Goal: Task Accomplishment & Management: Manage account settings

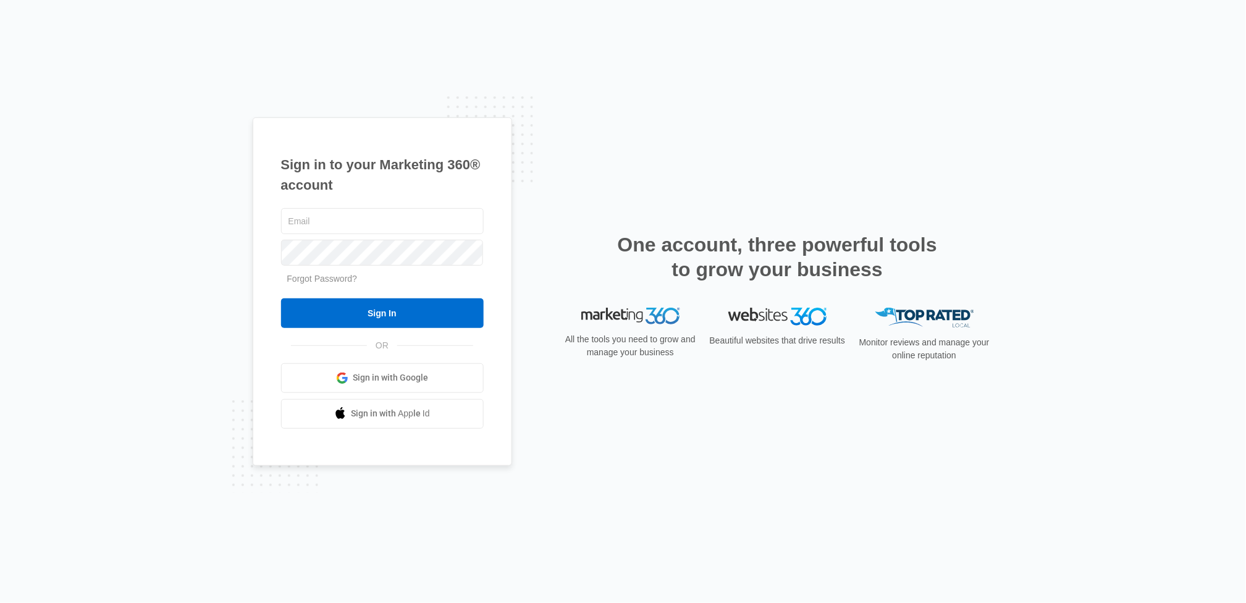
type input "[EMAIL_ADDRESS][DOMAIN_NAME]"
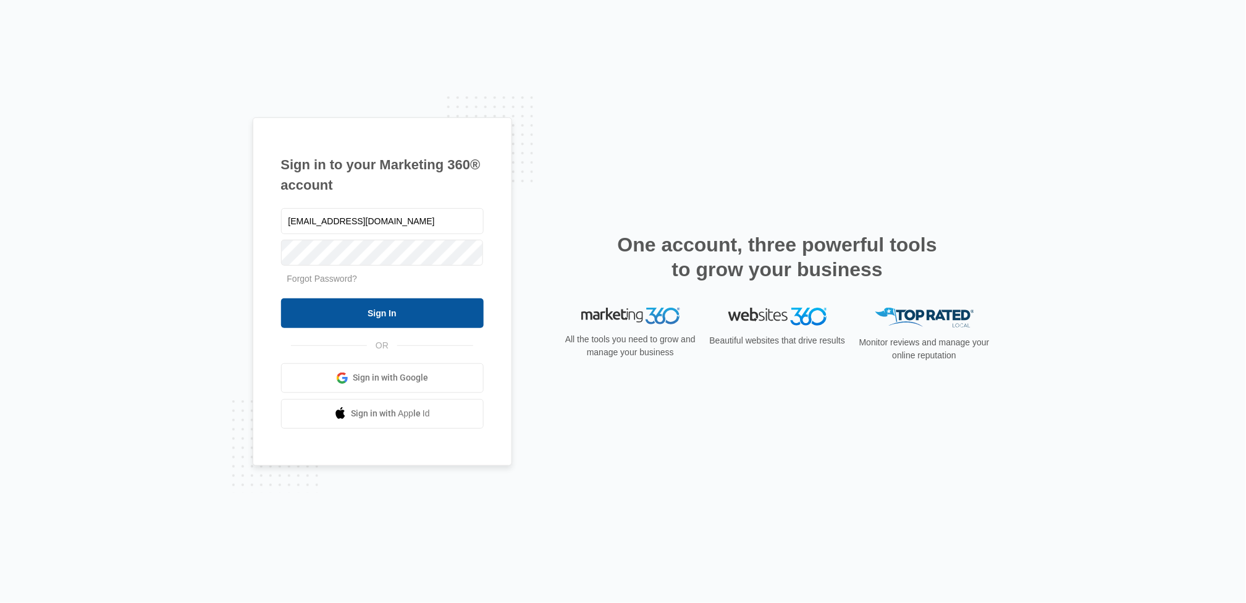
click at [311, 313] on input "Sign In" at bounding box center [382, 313] width 203 height 30
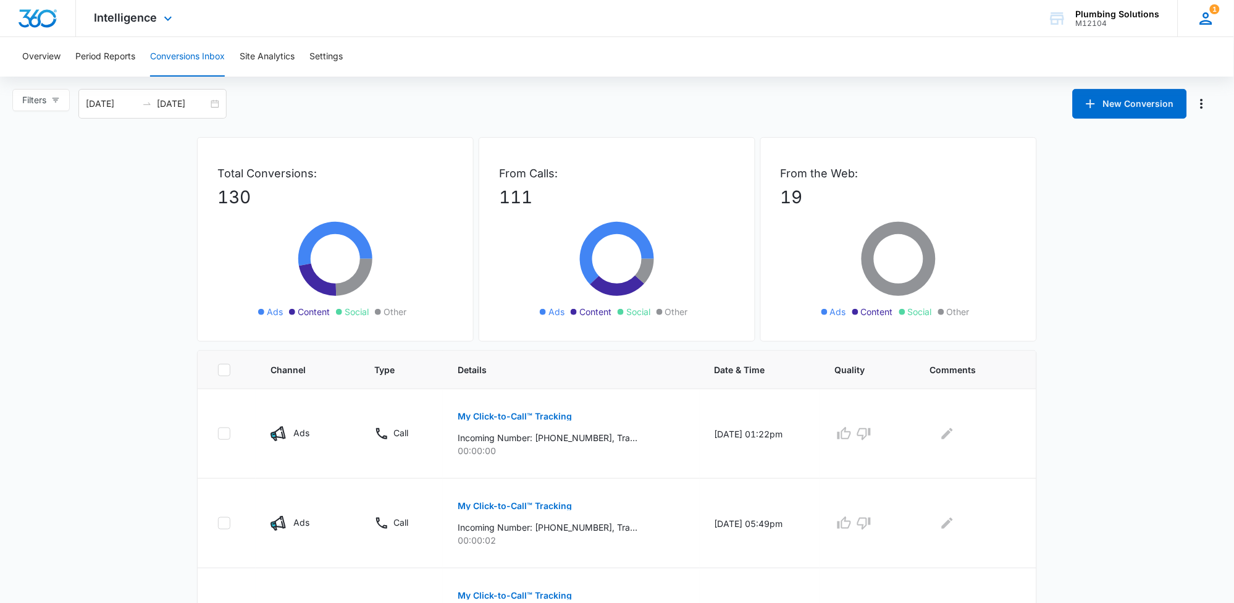
click at [1203, 22] on icon at bounding box center [1206, 18] width 19 height 19
click at [1207, 22] on icon at bounding box center [1206, 18] width 19 height 19
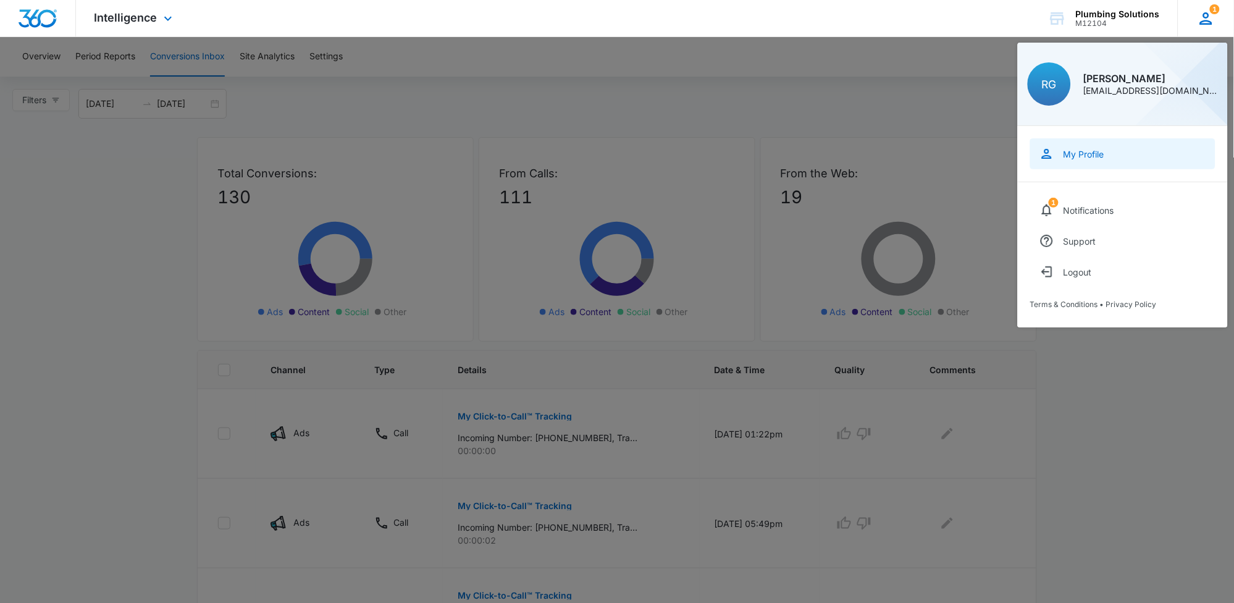
click at [1072, 150] on div "My Profile" at bounding box center [1084, 154] width 41 height 10
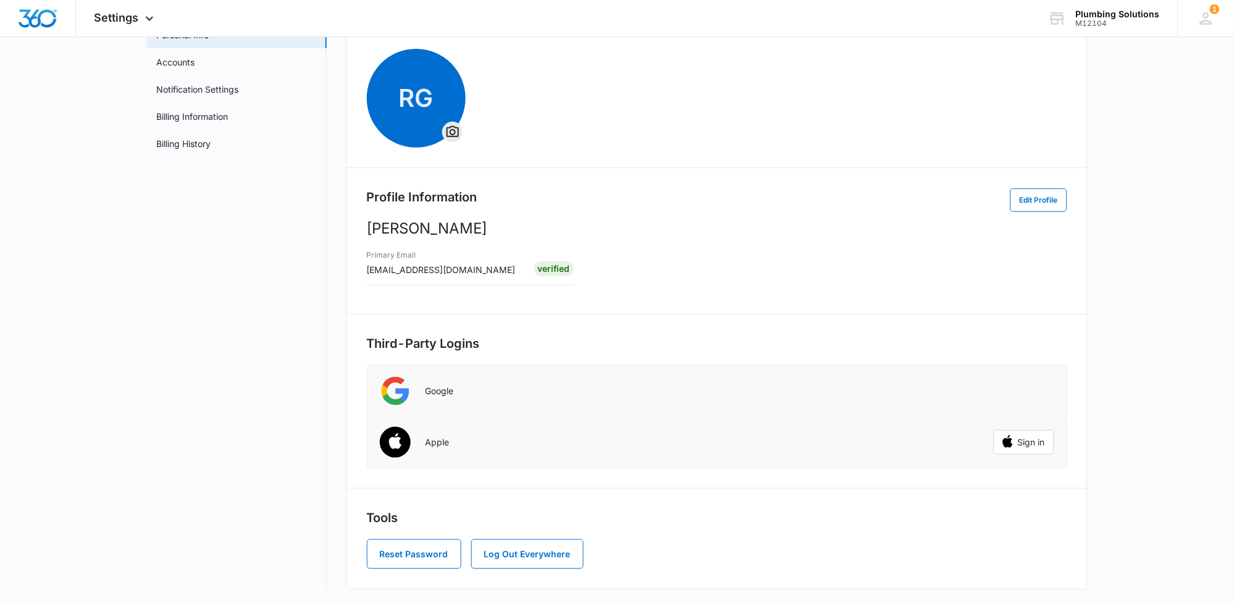
scroll to position [85, 0]
click at [411, 551] on button "Reset Password" at bounding box center [414, 554] width 94 height 30
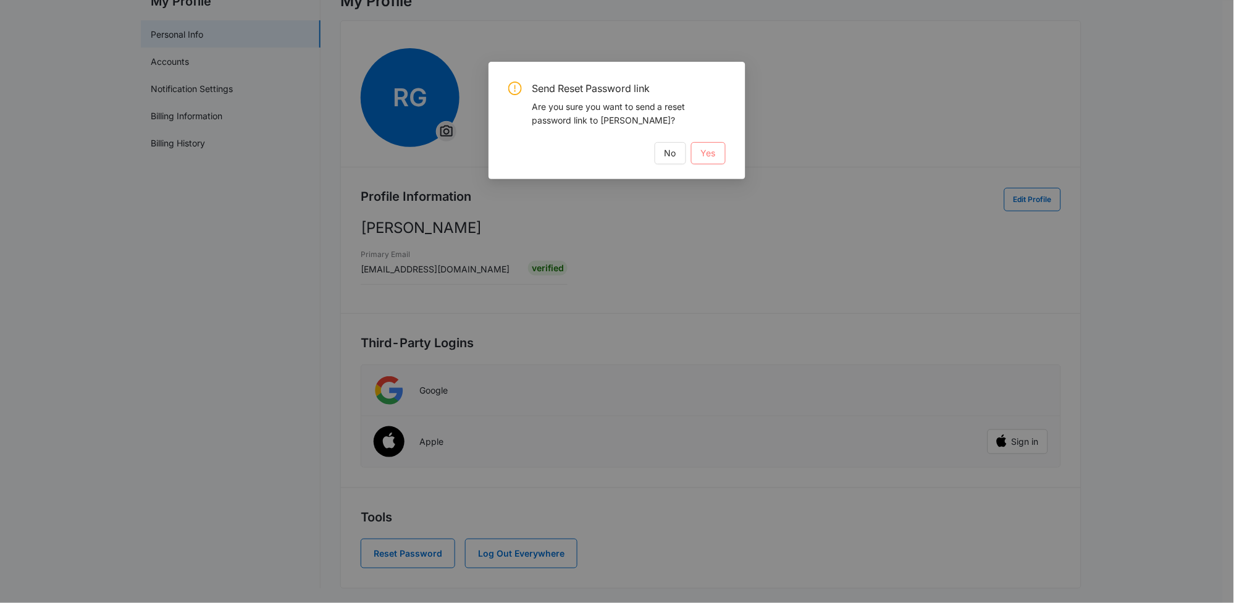
click at [700, 161] on button "Yes" at bounding box center [708, 153] width 35 height 22
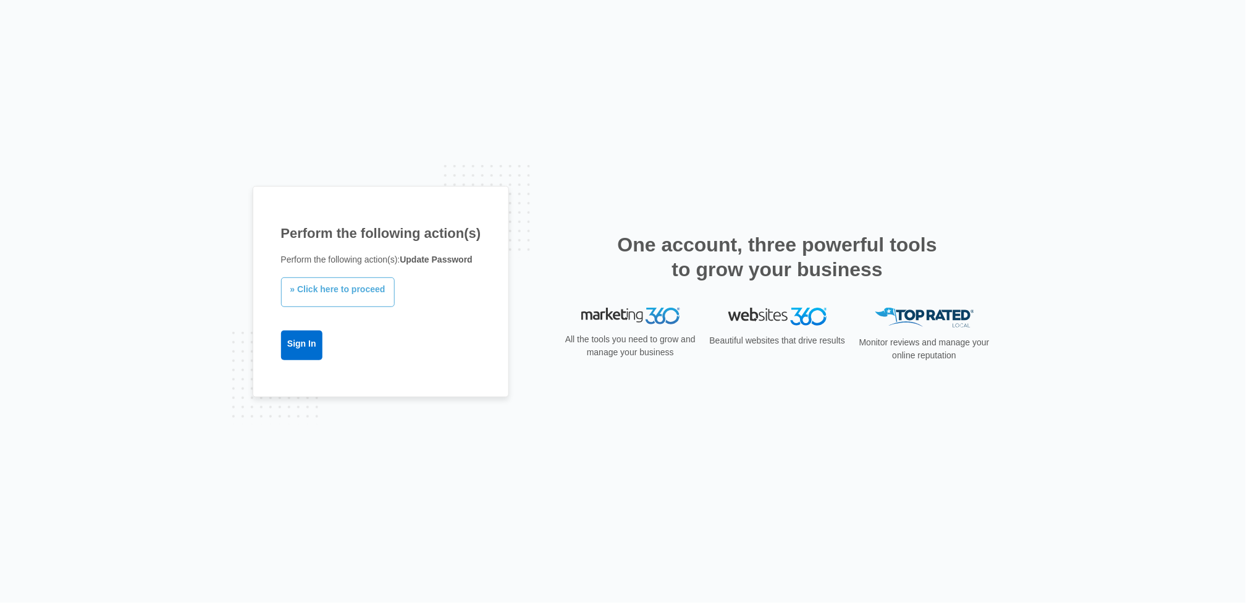
click at [366, 299] on link "» Click here to proceed" at bounding box center [338, 292] width 114 height 30
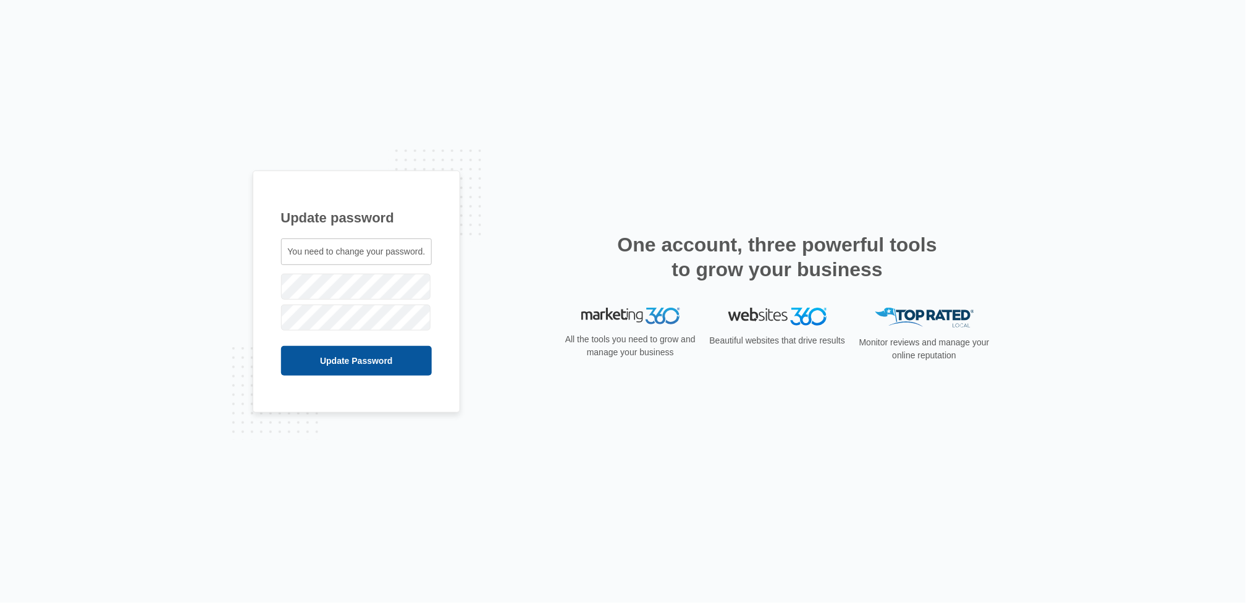
click at [312, 369] on input "Update Password" at bounding box center [356, 361] width 151 height 30
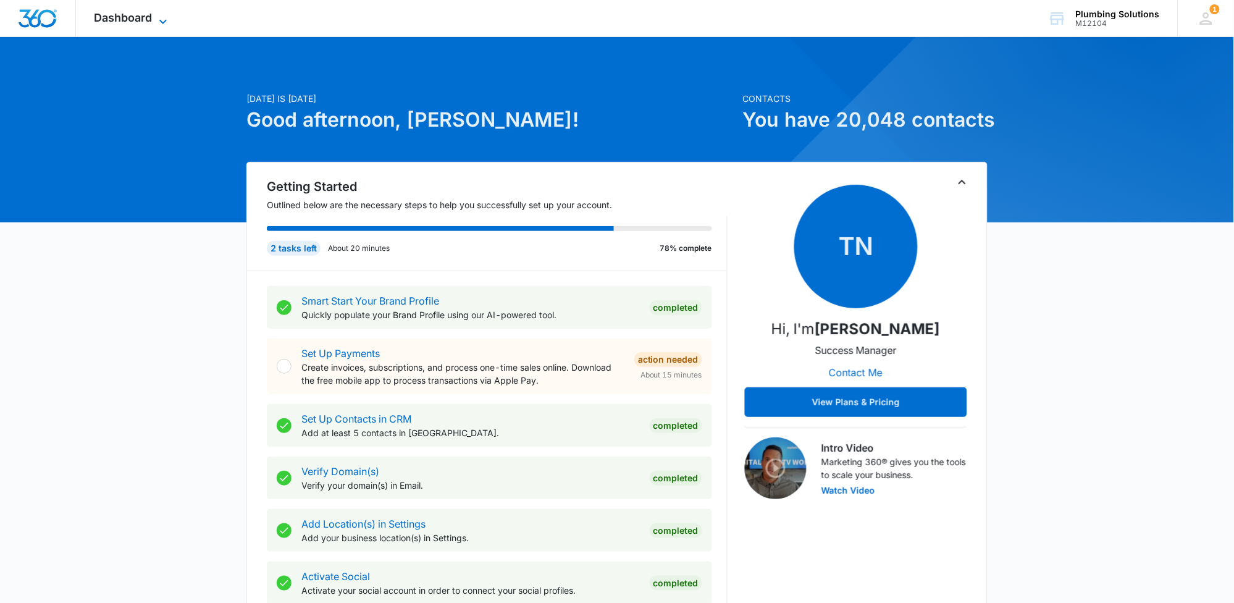
click at [164, 20] on icon at bounding box center [163, 21] width 15 height 15
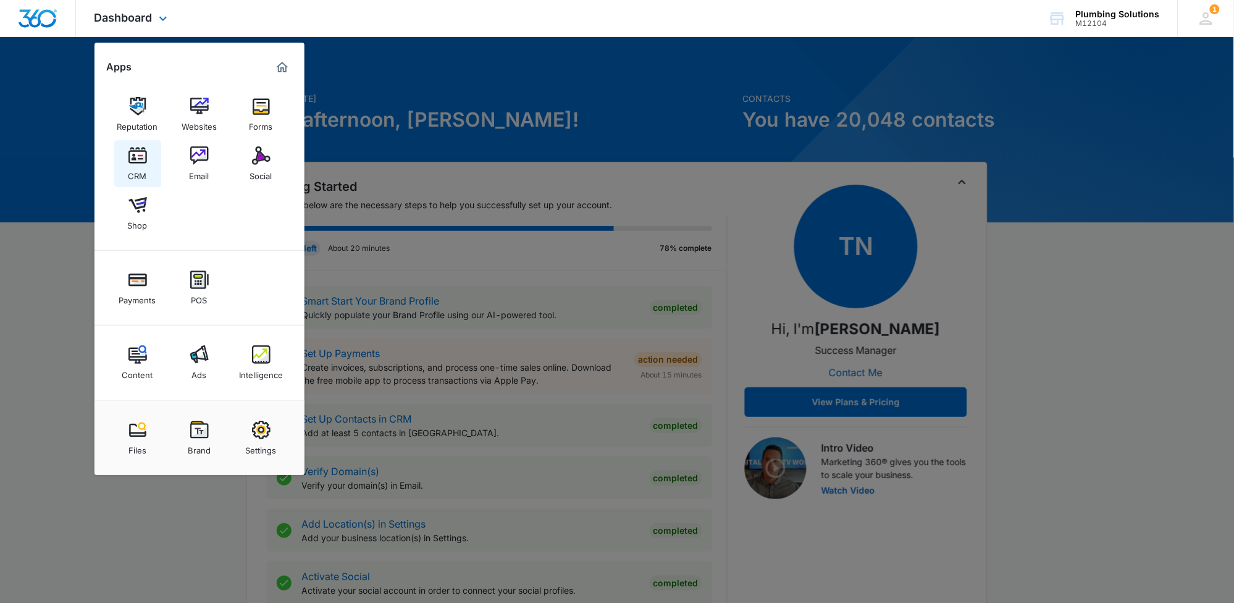
click at [132, 163] on img at bounding box center [137, 155] width 19 height 19
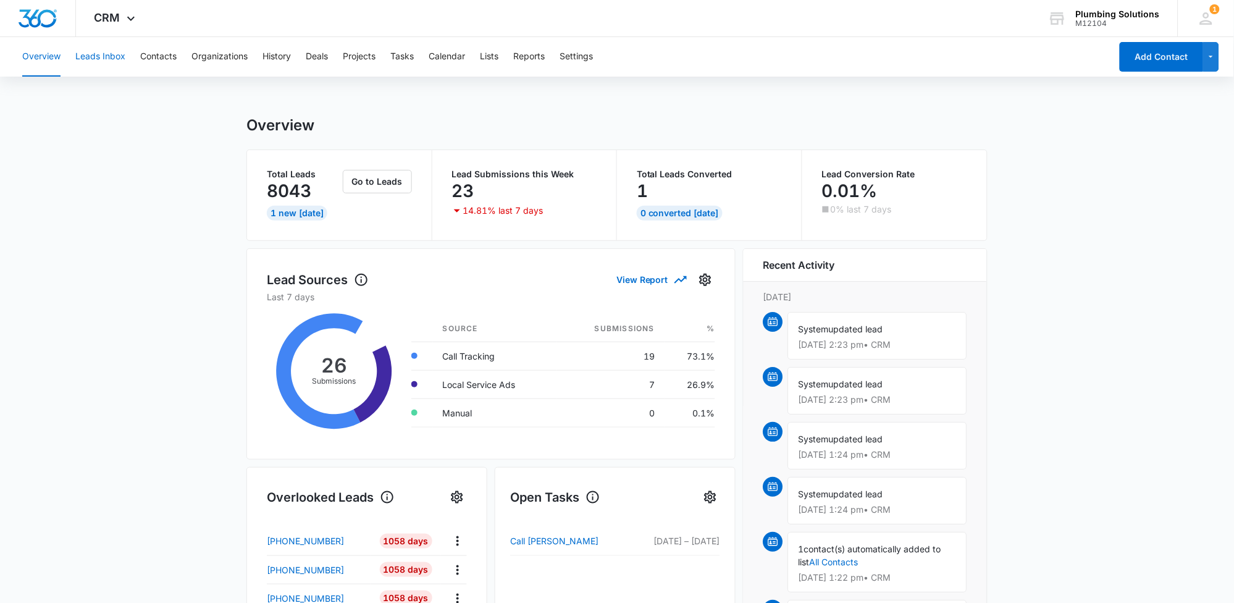
click at [122, 54] on button "Leads Inbox" at bounding box center [100, 57] width 50 height 40
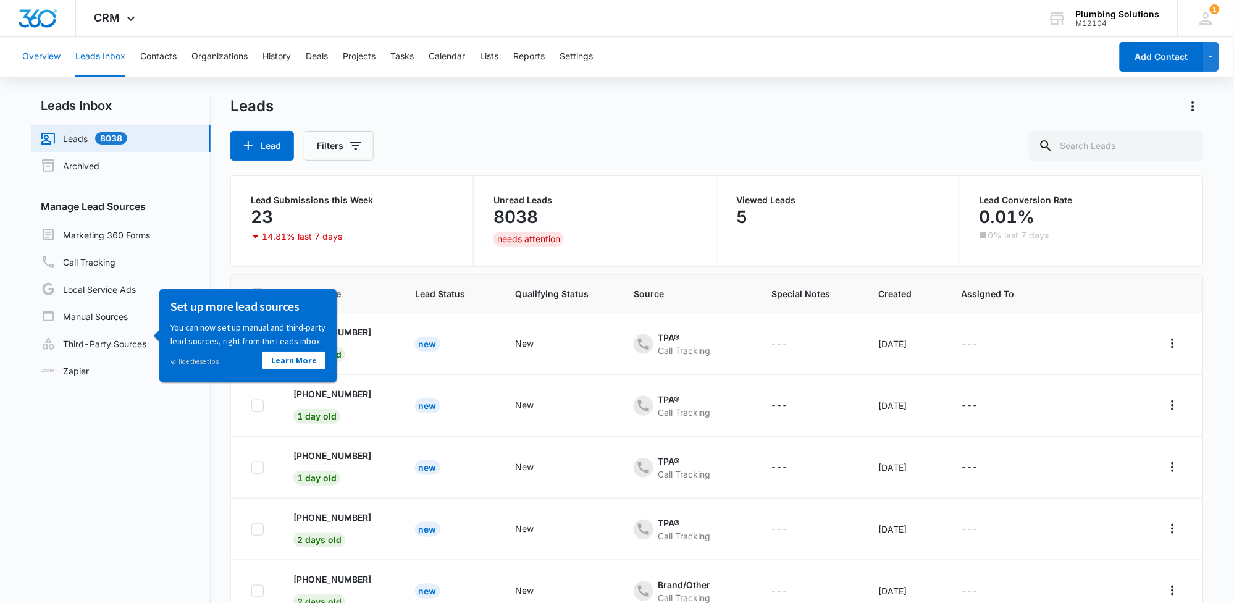
click at [41, 57] on button "Overview" at bounding box center [41, 57] width 38 height 40
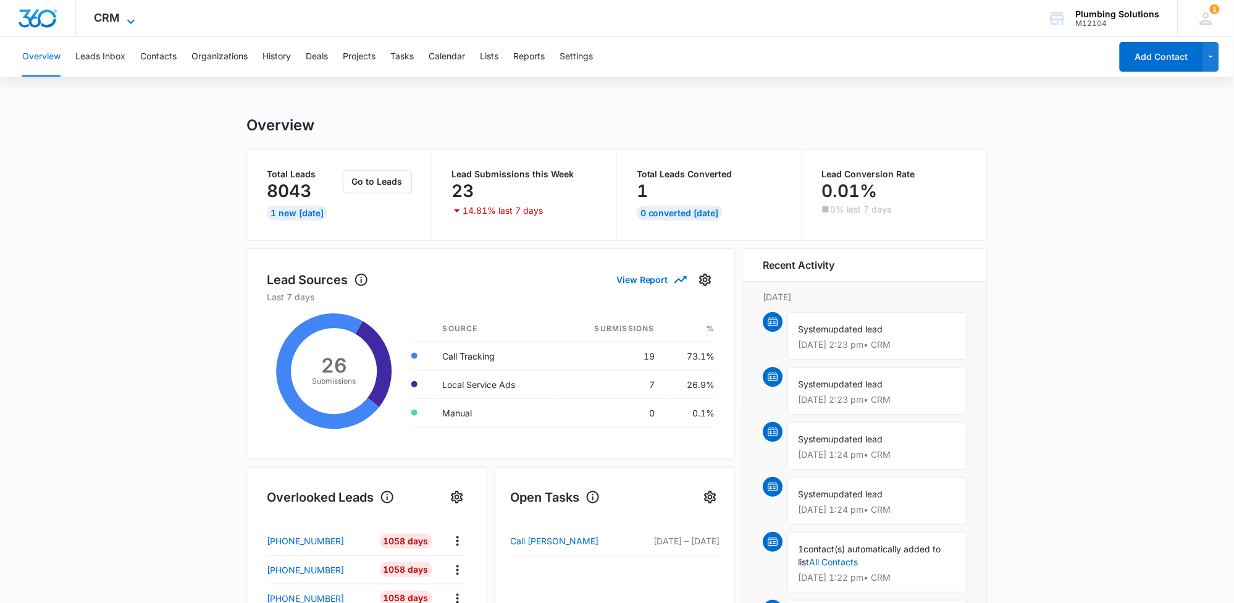
click at [126, 21] on icon at bounding box center [131, 21] width 15 height 15
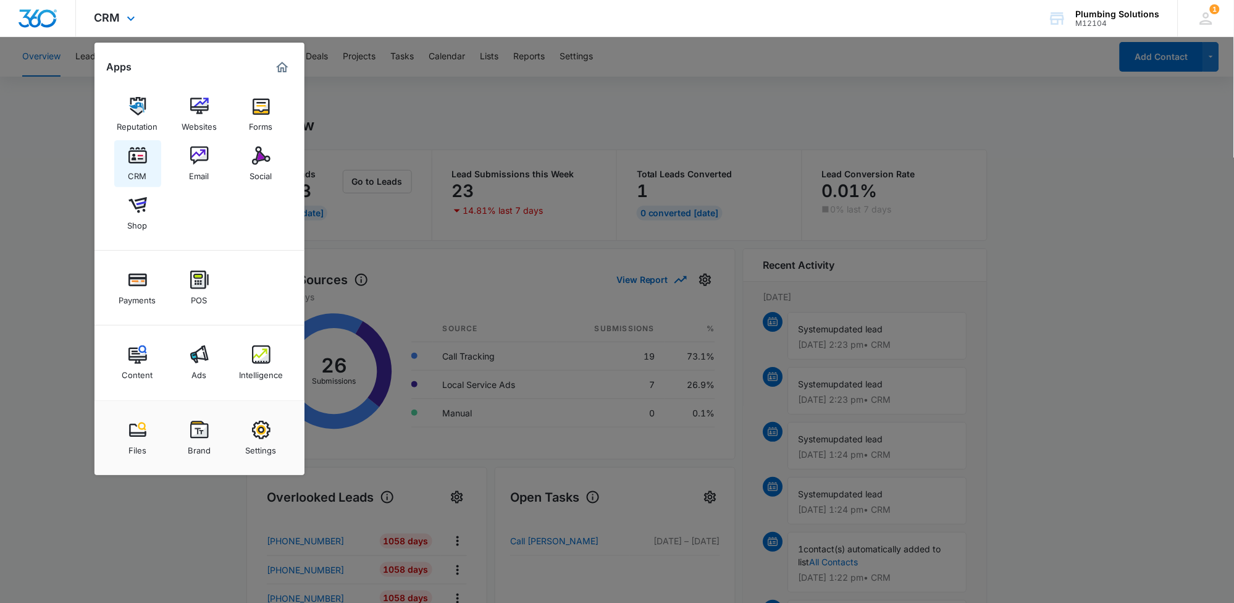
click at [149, 170] on link "CRM" at bounding box center [137, 163] width 47 height 47
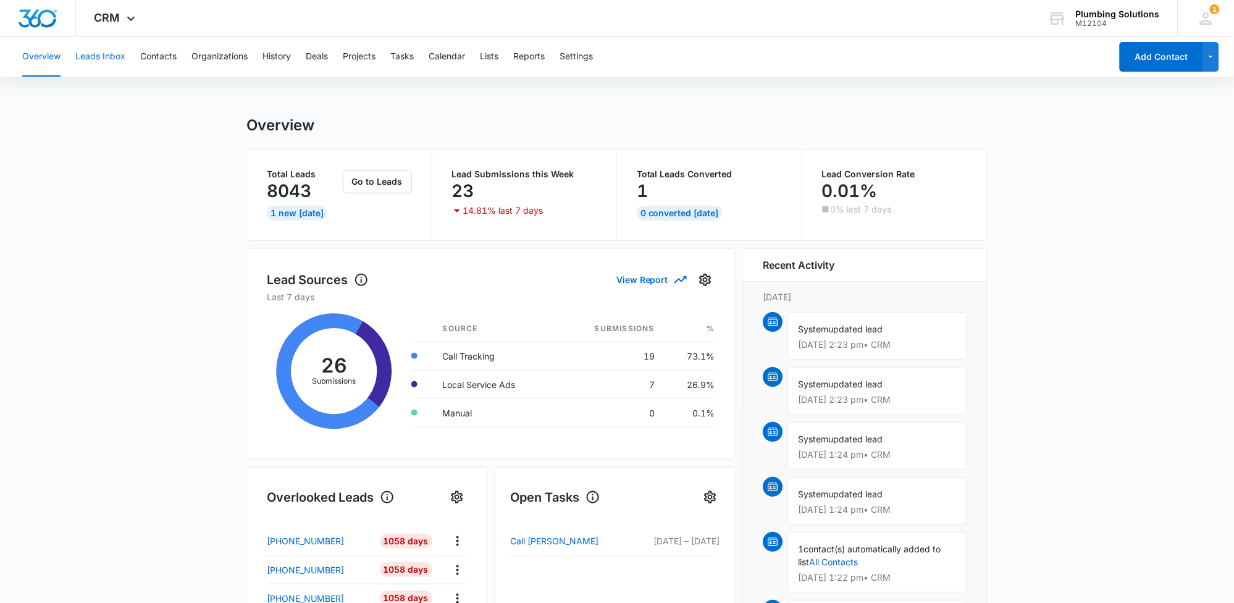
click at [120, 60] on button "Leads Inbox" at bounding box center [100, 57] width 50 height 40
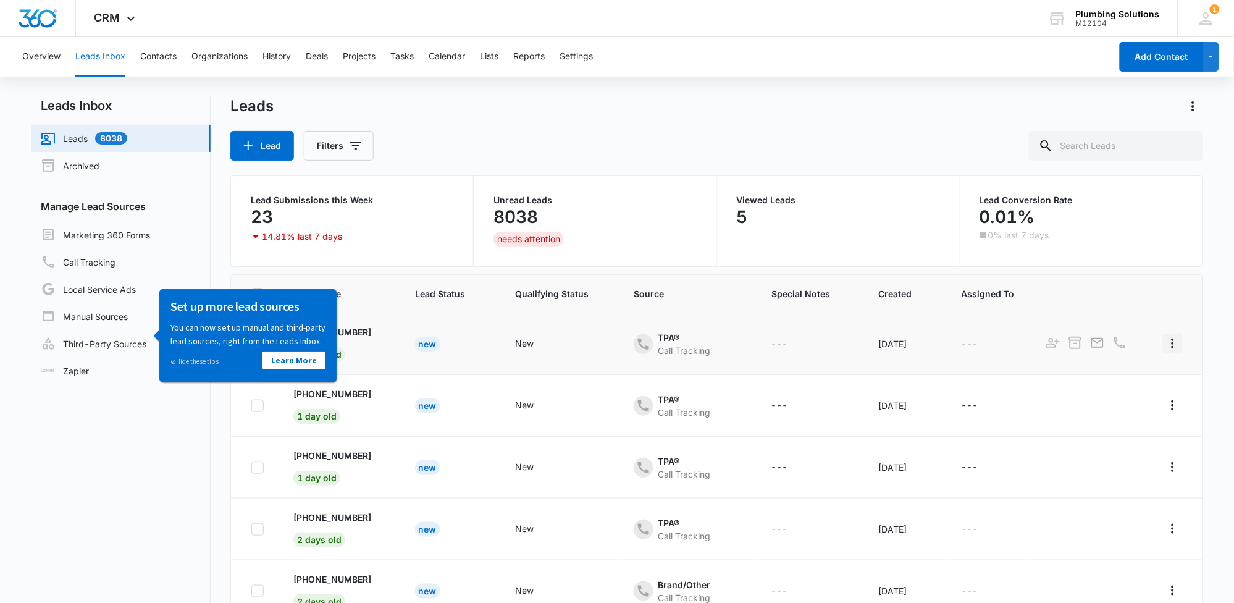
click at [1165, 350] on icon "Actions" at bounding box center [1172, 343] width 15 height 15
click at [119, 11] on span "CRM" at bounding box center [107, 17] width 26 height 13
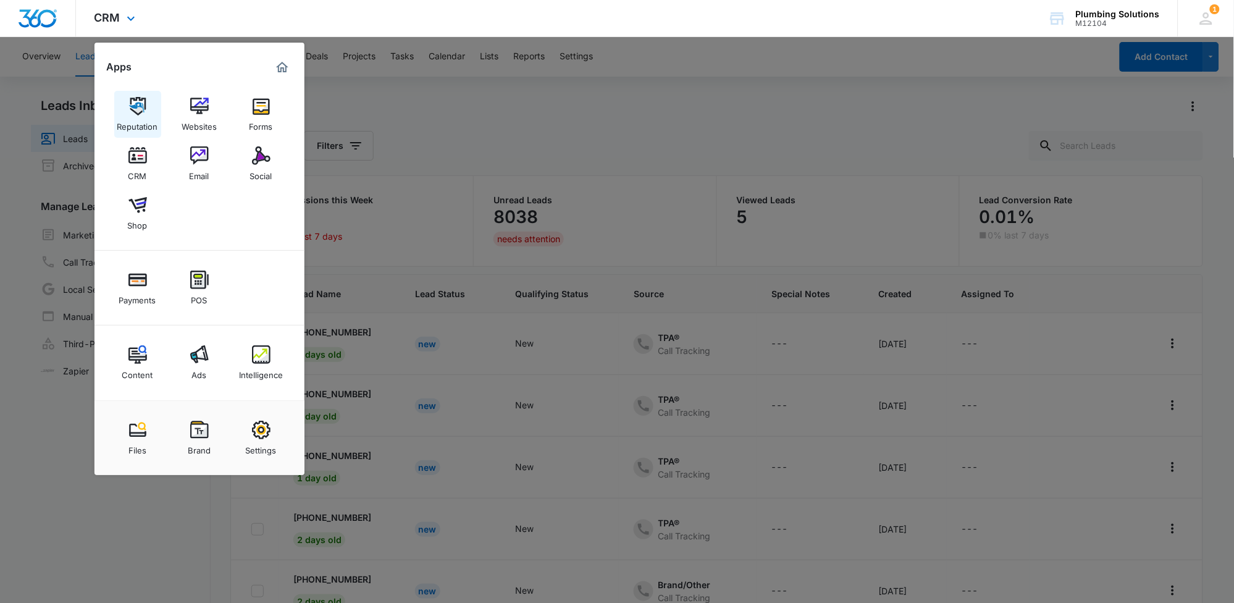
click at [145, 110] on img at bounding box center [137, 106] width 19 height 19
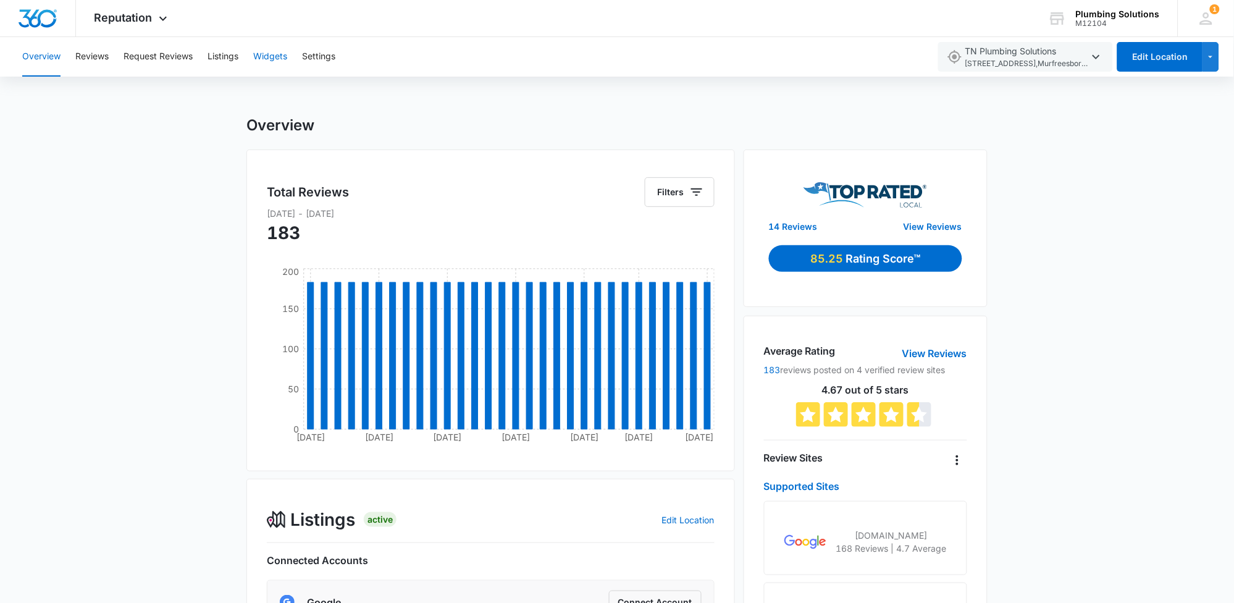
click at [269, 52] on button "Widgets" at bounding box center [270, 57] width 34 height 40
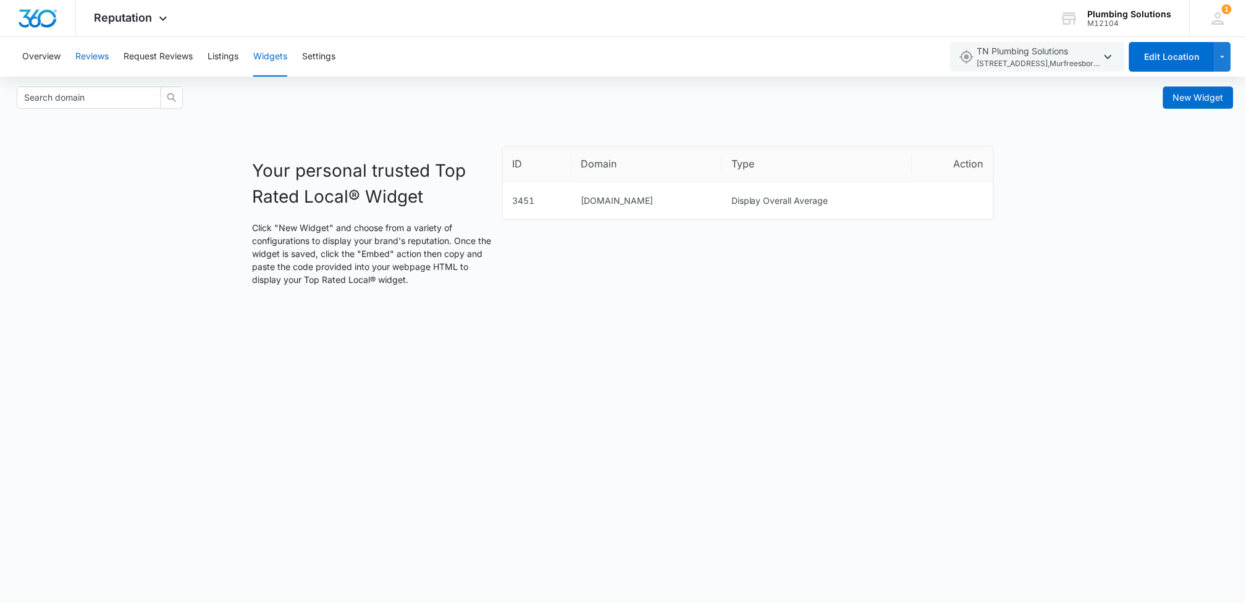
click at [105, 57] on button "Reviews" at bounding box center [91, 57] width 33 height 40
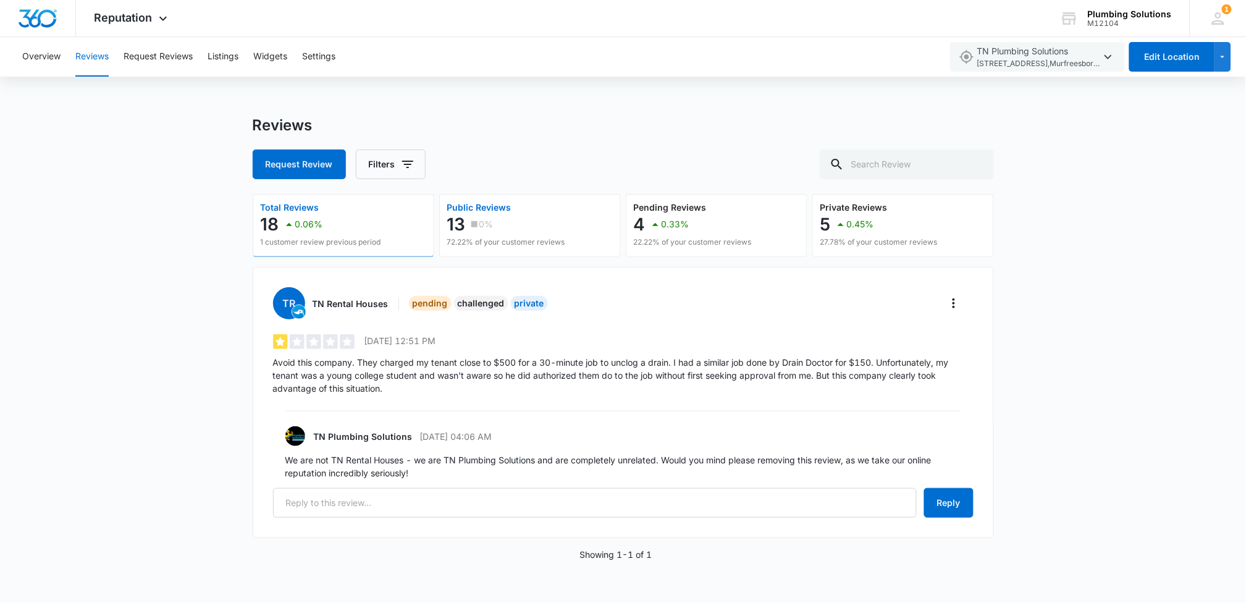
click at [543, 217] on div "13 0%" at bounding box center [506, 224] width 118 height 25
click at [543, 214] on div "13 0%" at bounding box center [506, 224] width 118 height 25
click at [505, 215] on div "13 0%" at bounding box center [506, 224] width 118 height 25
click at [713, 203] on p "Pending Reviews" at bounding box center [693, 207] width 118 height 9
click at [371, 455] on p "We are not TN Rental Houses - we are TN Plumbing Solutions and are completely u…" at bounding box center [623, 466] width 676 height 26
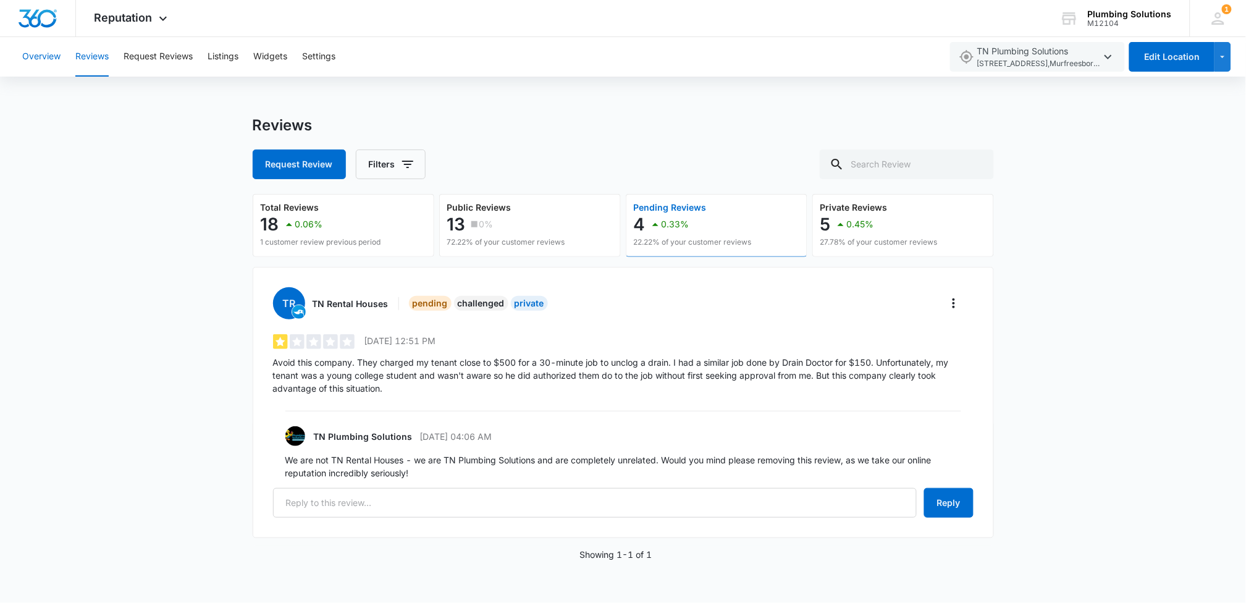
click at [44, 57] on button "Overview" at bounding box center [41, 57] width 38 height 40
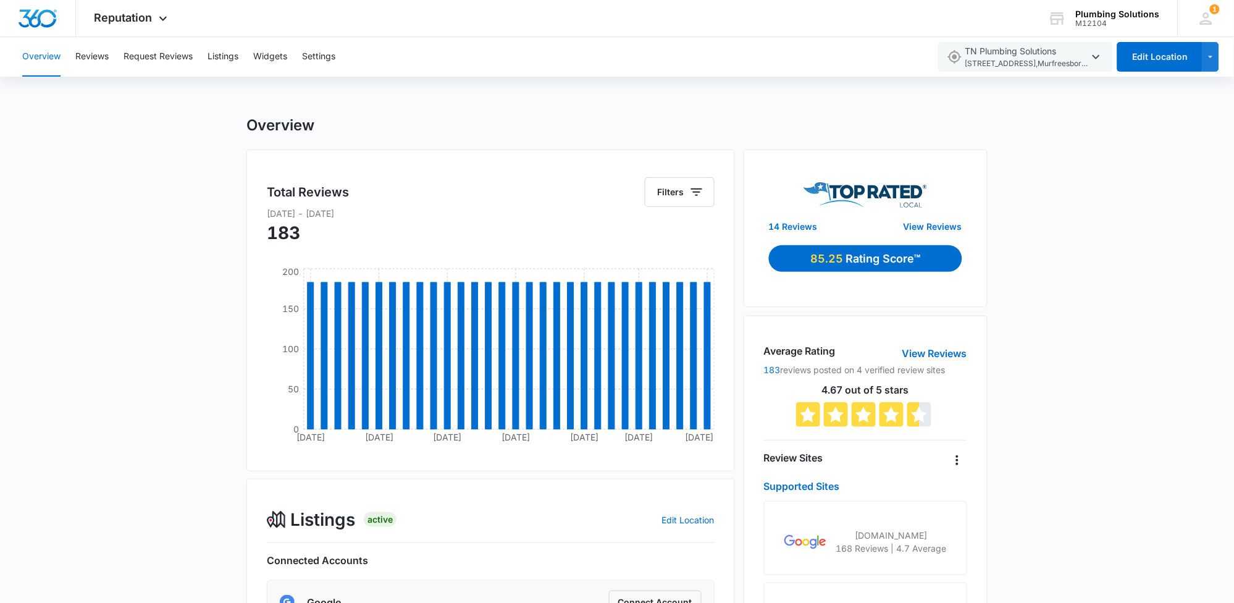
click at [676, 59] on div "Overview Reviews Request Reviews Listings Widgets Settings" at bounding box center [472, 57] width 915 height 40
click at [142, 22] on span "Reputation" at bounding box center [123, 17] width 58 height 13
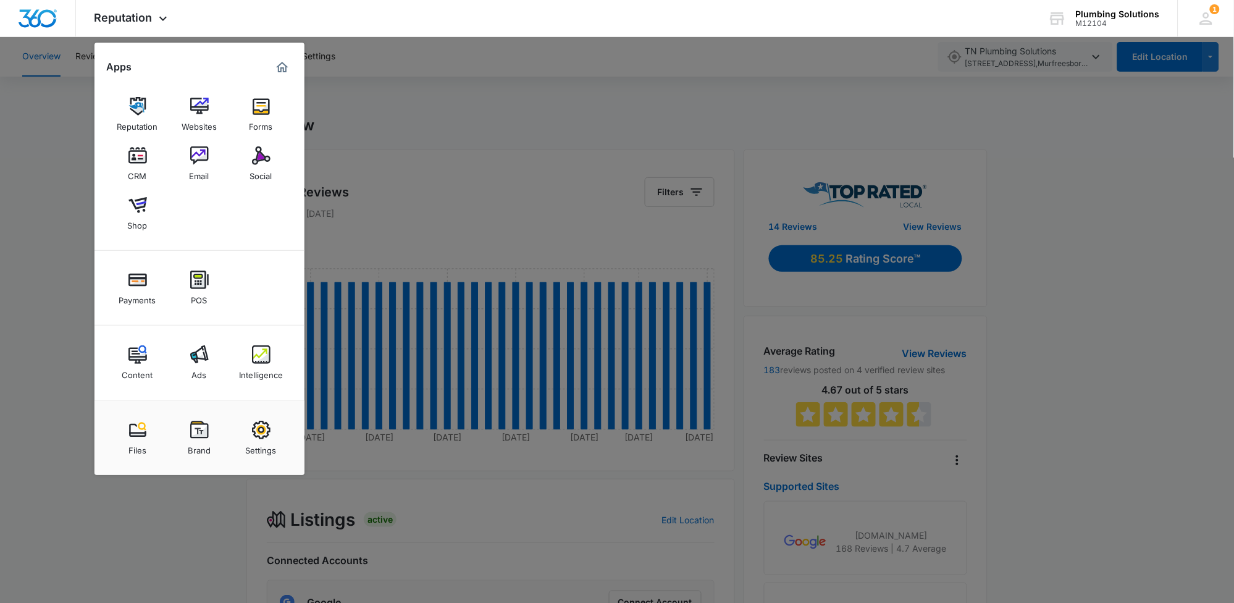
click at [34, 122] on div at bounding box center [617, 301] width 1234 height 603
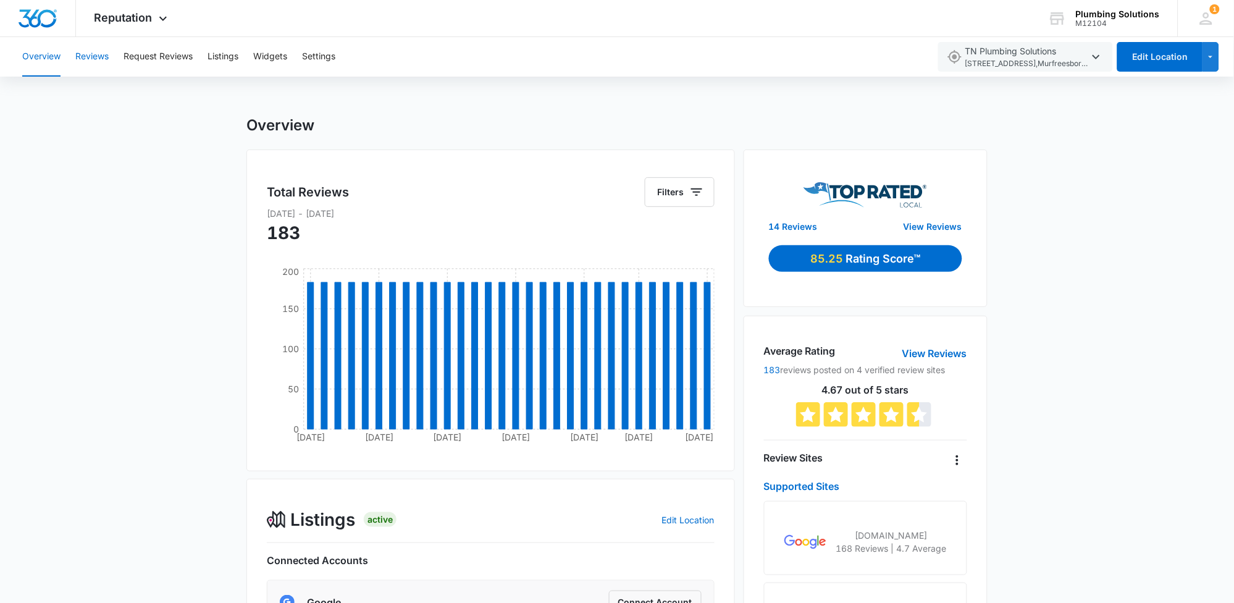
click at [91, 59] on button "Reviews" at bounding box center [91, 57] width 33 height 40
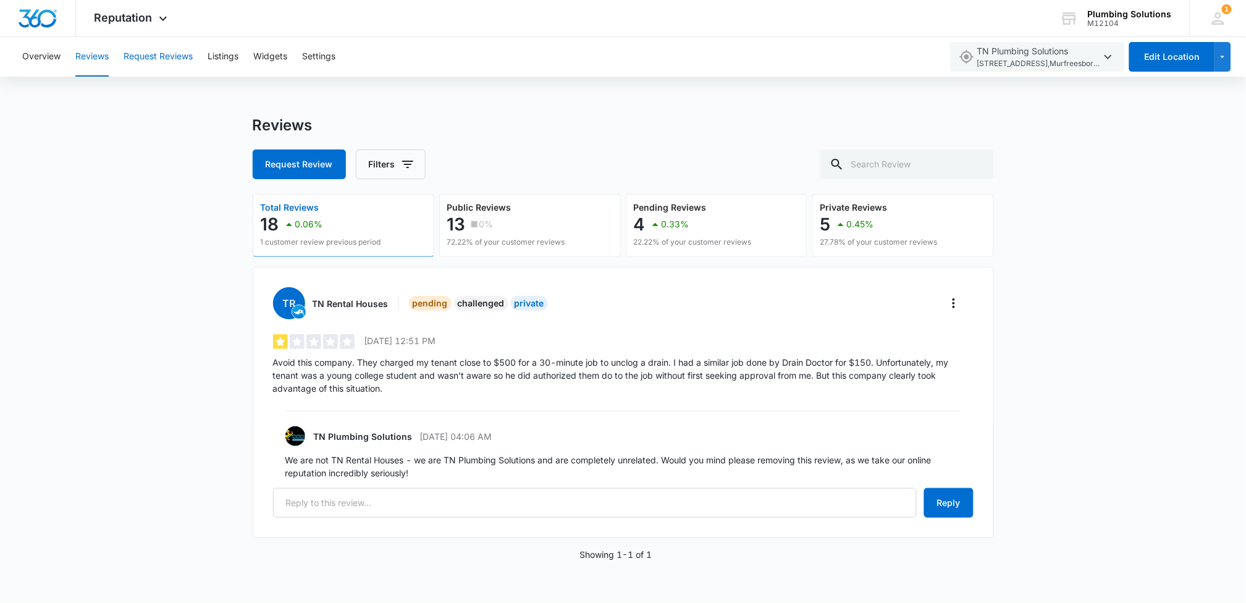
click at [164, 62] on button "Request Reviews" at bounding box center [158, 57] width 69 height 40
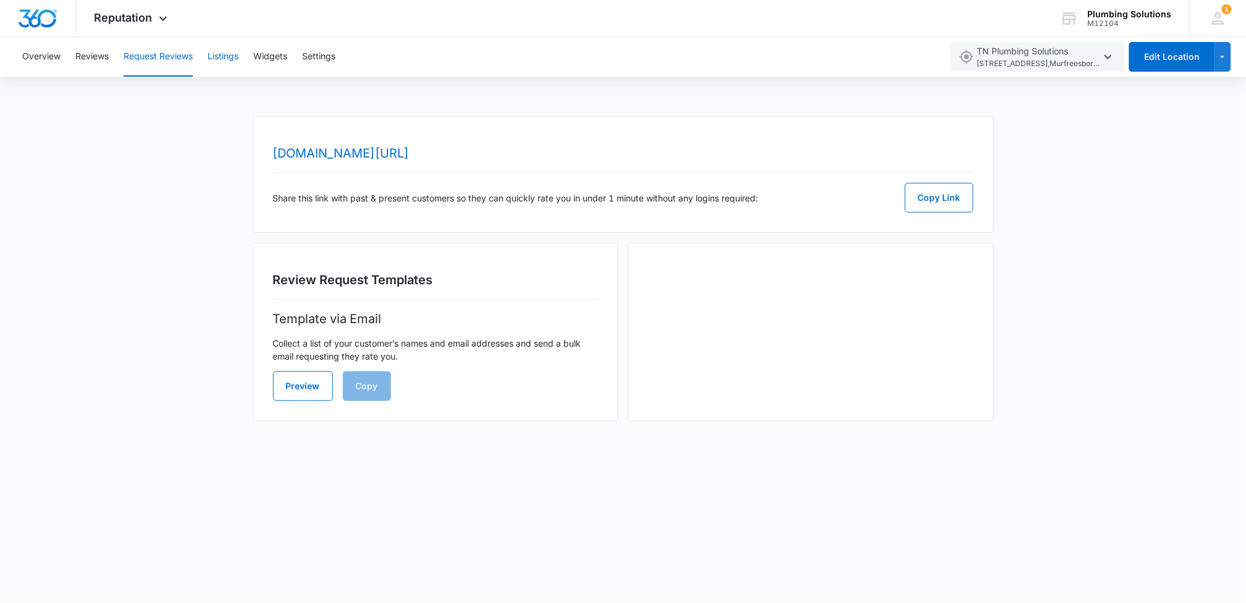
click at [230, 56] on button "Listings" at bounding box center [223, 57] width 31 height 40
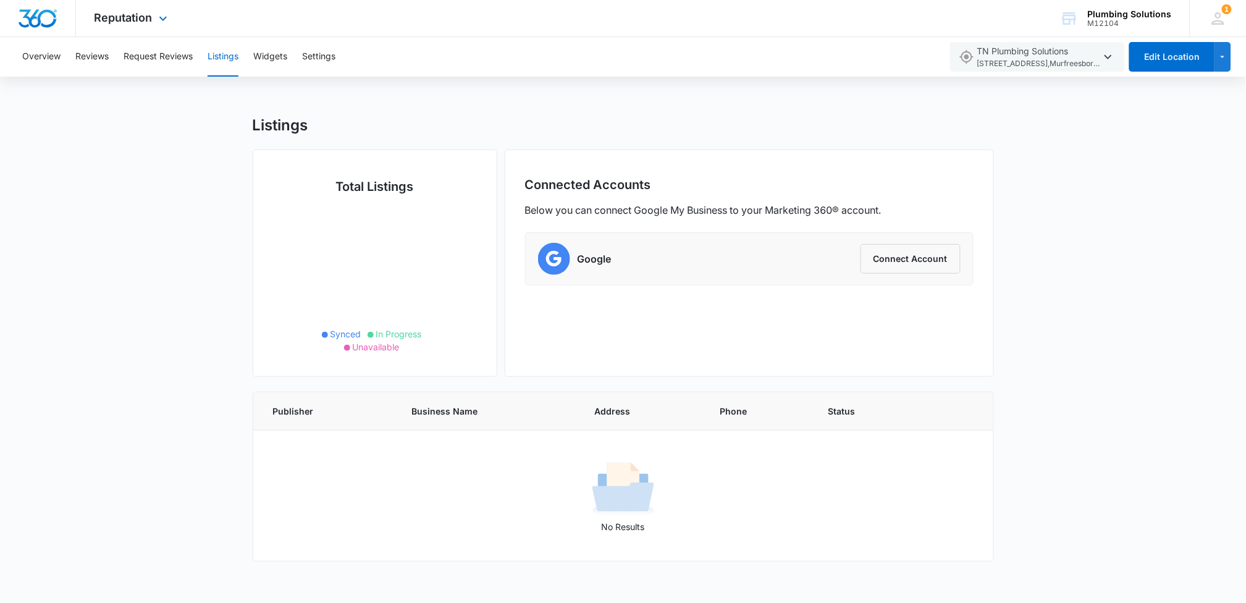
click at [162, 27] on div "Reputation Apps Reputation Websites Forms CRM Email Social Shop Payments POS Co…" at bounding box center [132, 18] width 113 height 36
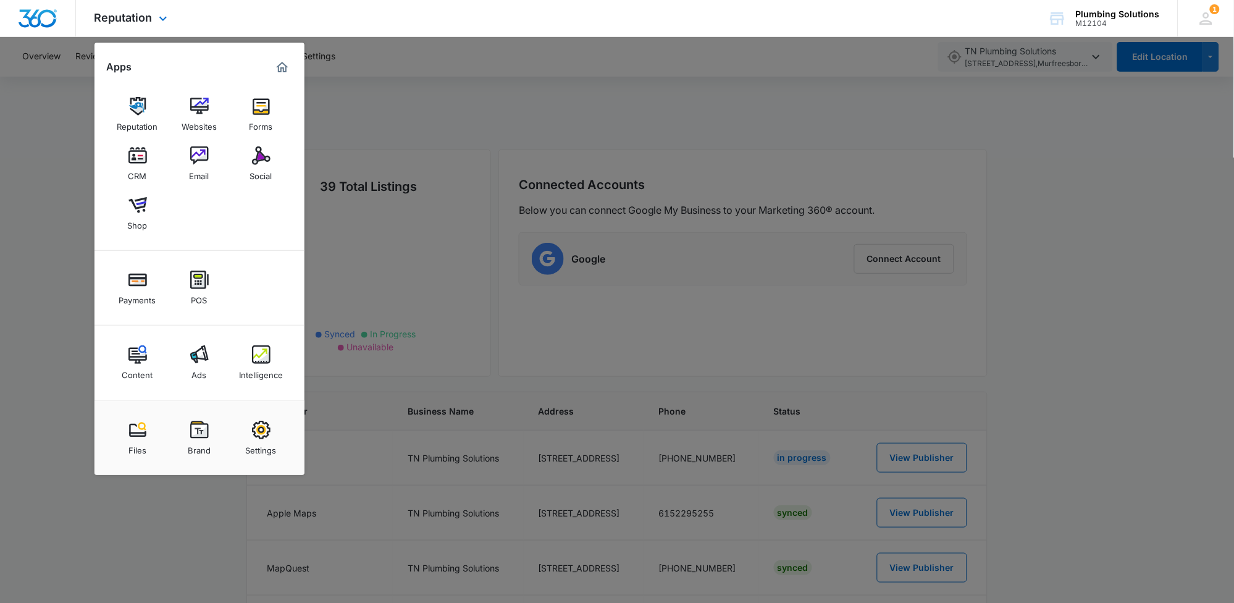
click at [36, 24] on img "Dashboard" at bounding box center [38, 18] width 40 height 19
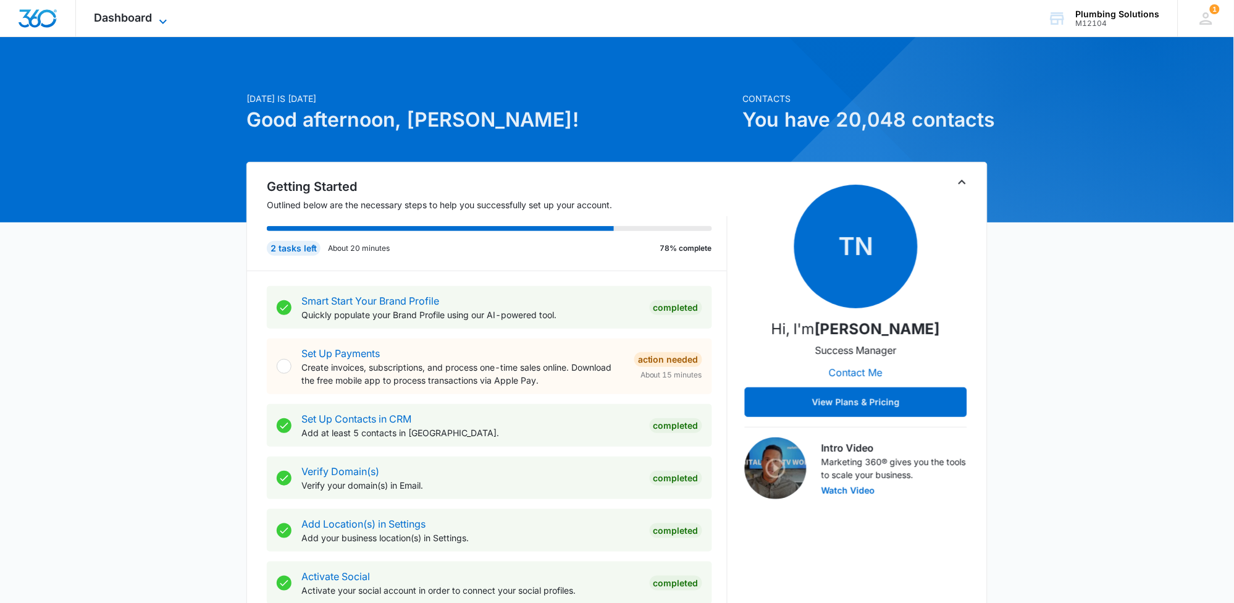
click at [140, 20] on span "Dashboard" at bounding box center [123, 17] width 58 height 13
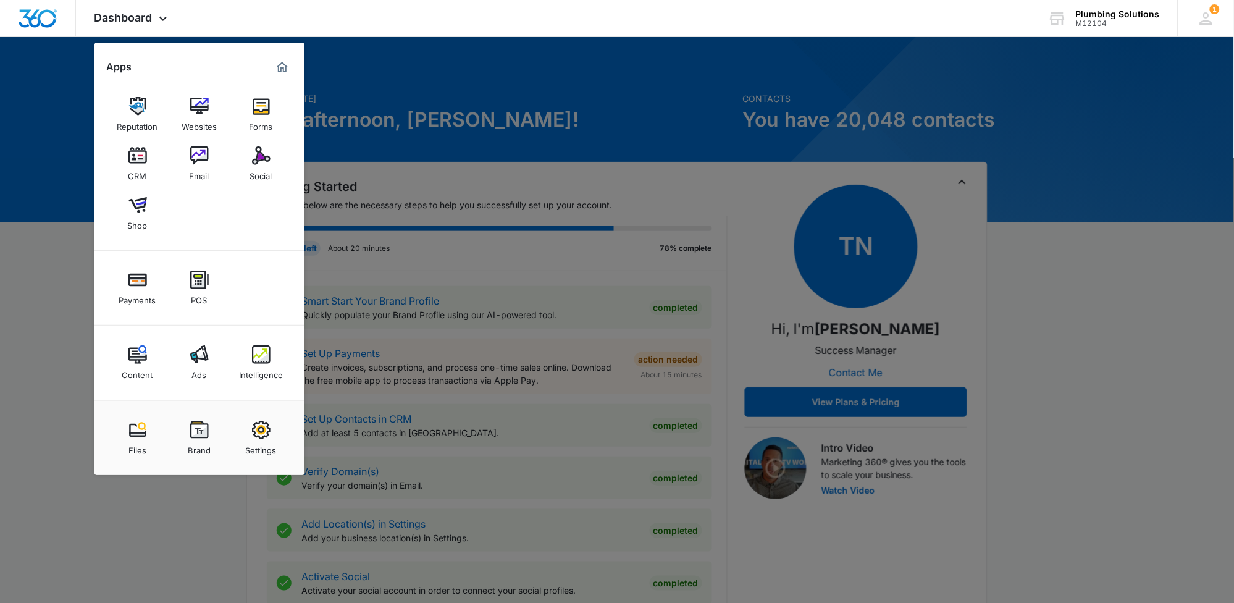
click at [134, 159] on img at bounding box center [137, 155] width 19 height 19
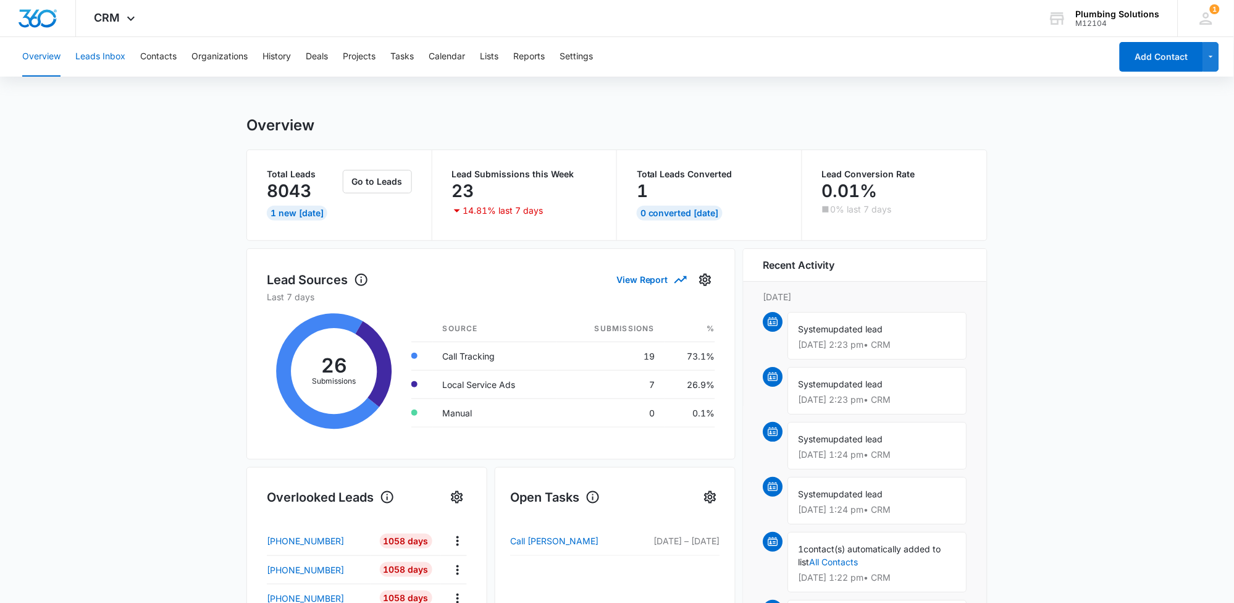
click at [108, 61] on button "Leads Inbox" at bounding box center [100, 57] width 50 height 40
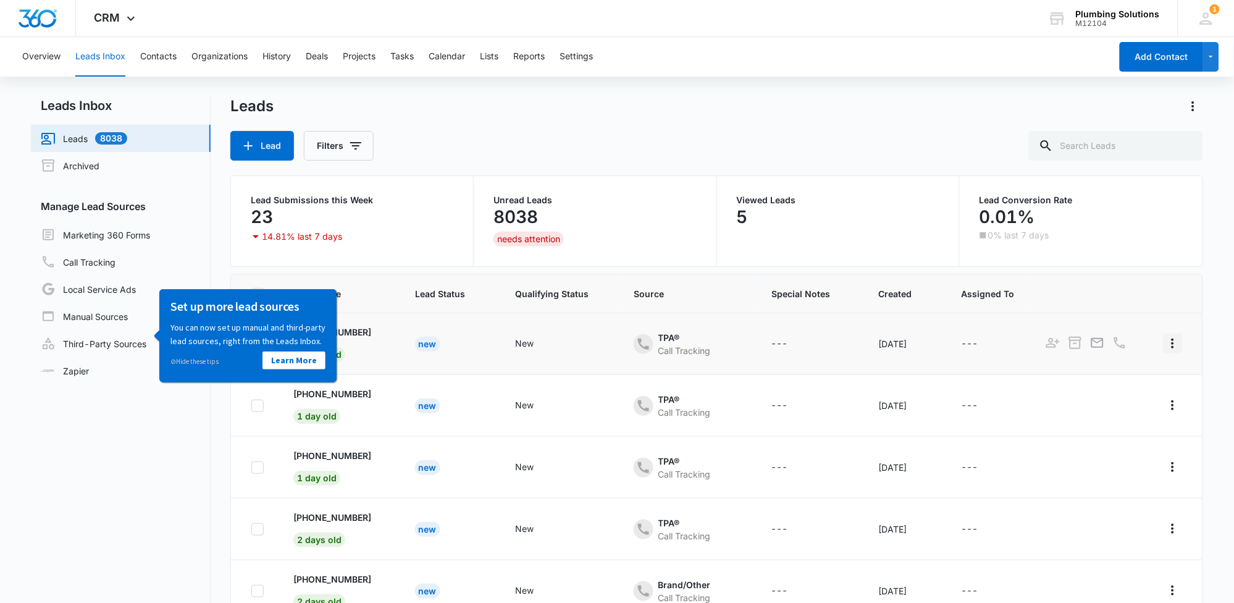
click at [1165, 346] on icon "Actions" at bounding box center [1172, 343] width 15 height 15
click at [153, 64] on button "Contacts" at bounding box center [158, 57] width 36 height 40
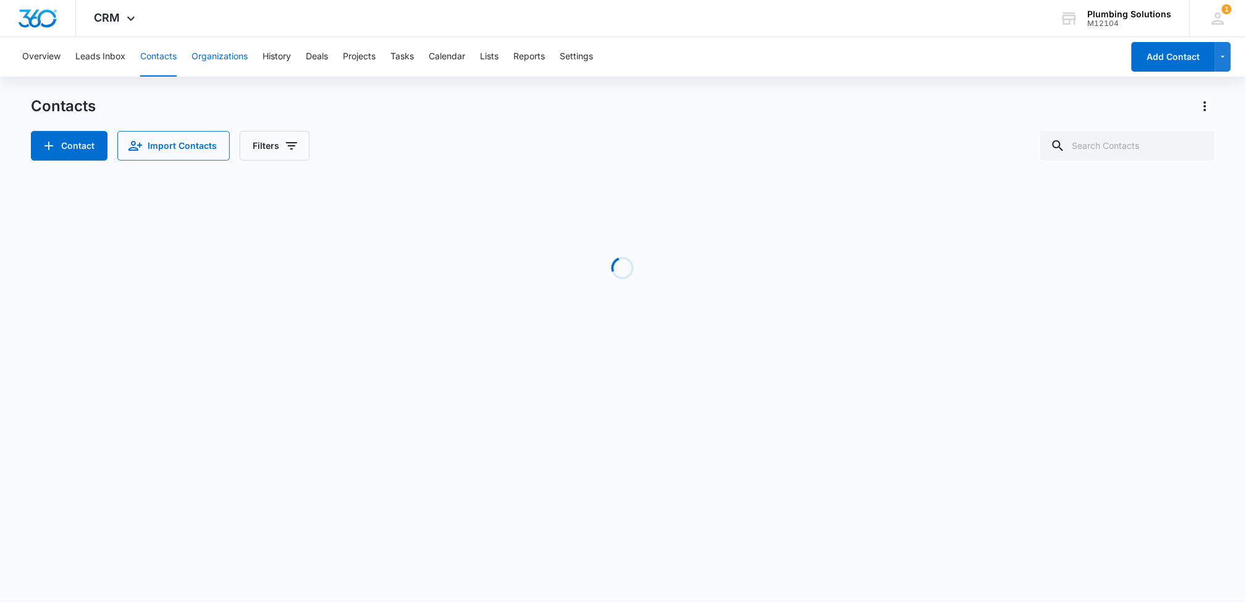
click at [220, 63] on button "Organizations" at bounding box center [219, 57] width 56 height 40
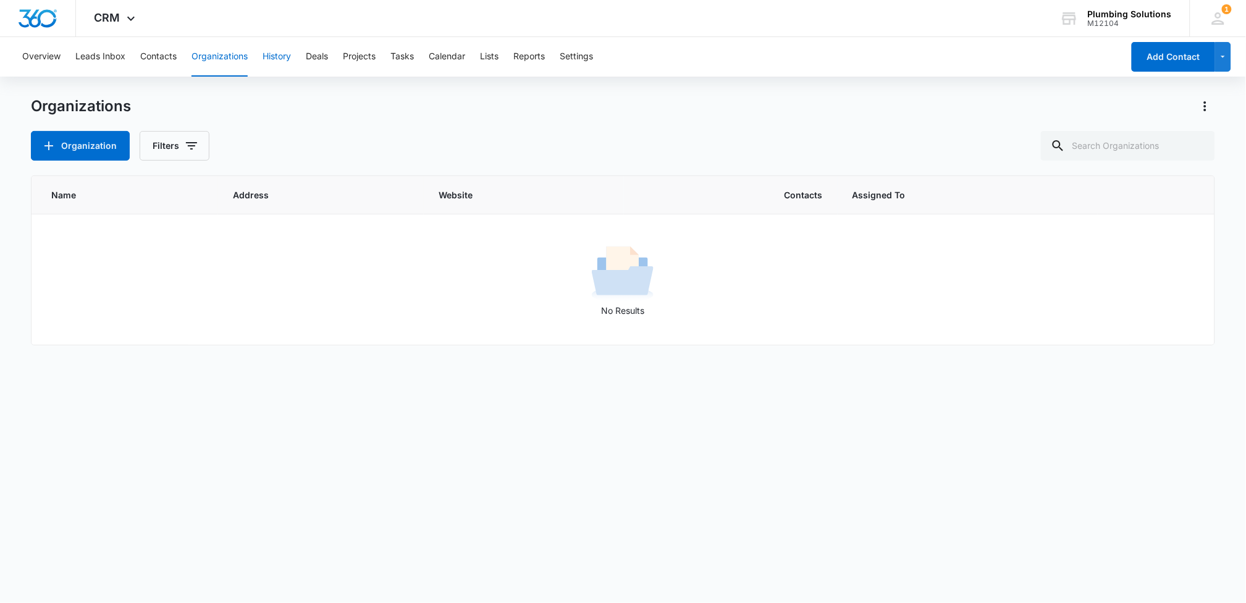
click at [281, 65] on button "History" at bounding box center [276, 57] width 28 height 40
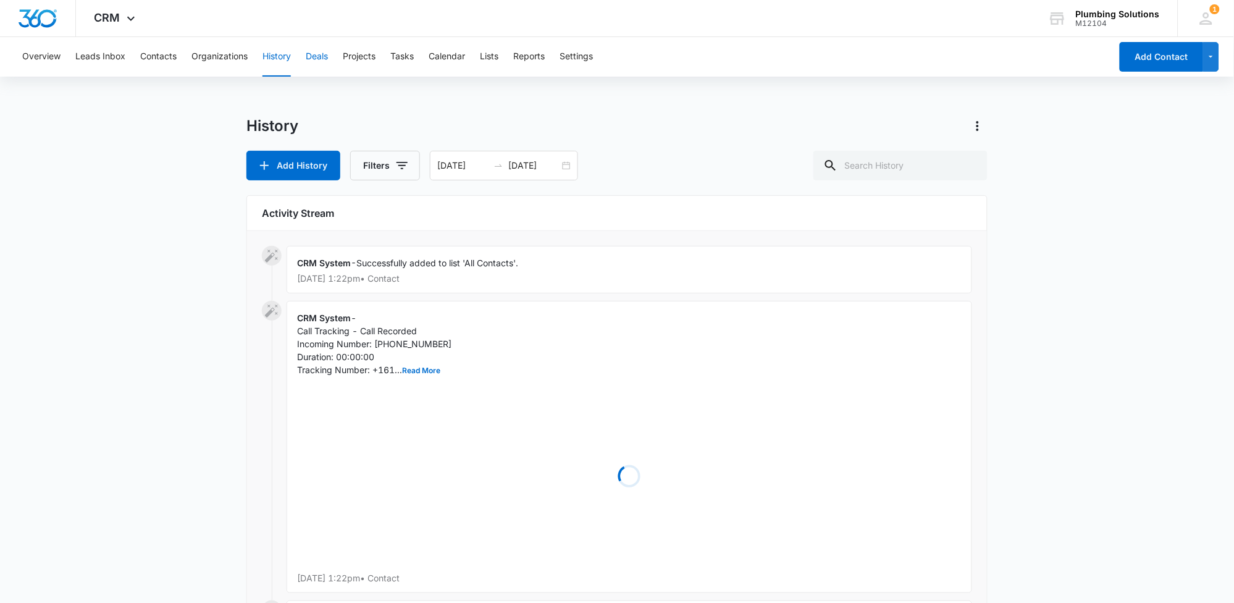
click at [328, 62] on button "Deals" at bounding box center [317, 57] width 22 height 40
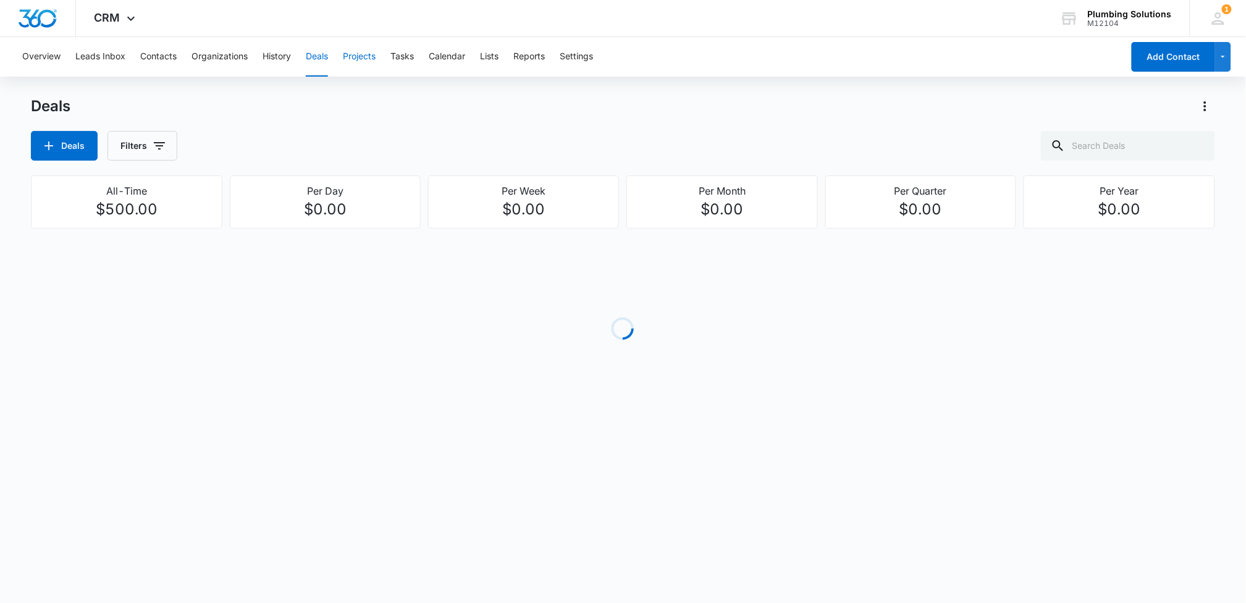
click at [375, 56] on button "Projects" at bounding box center [359, 57] width 33 height 40
click at [410, 57] on button "Tasks" at bounding box center [401, 57] width 23 height 40
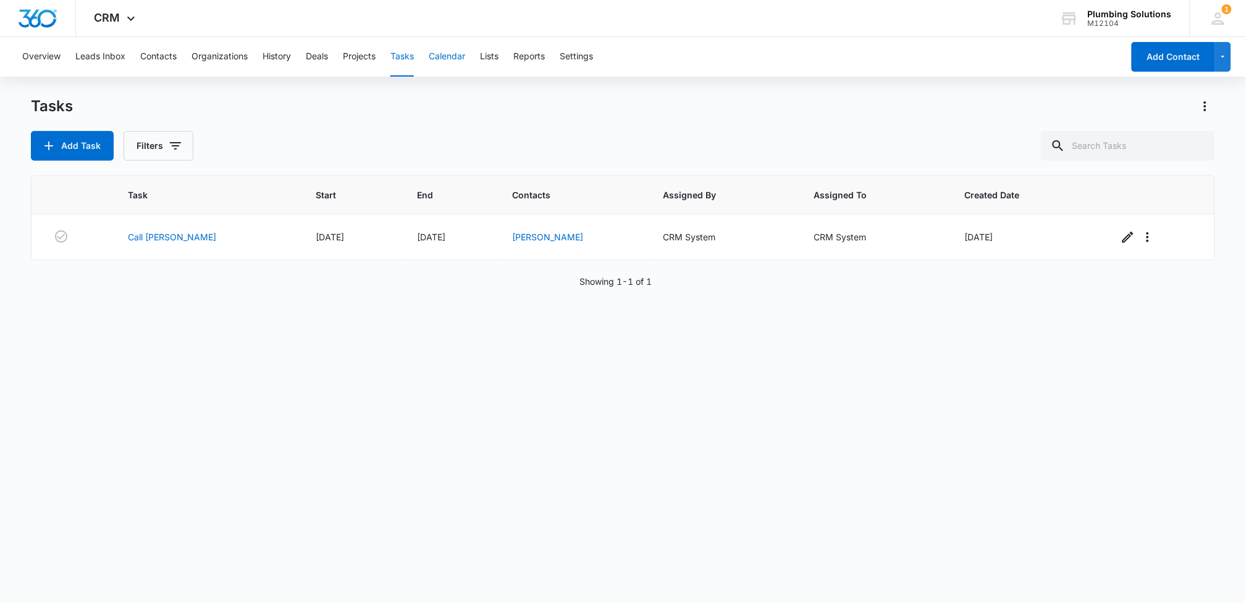
click at [445, 57] on button "Calendar" at bounding box center [447, 57] width 36 height 40
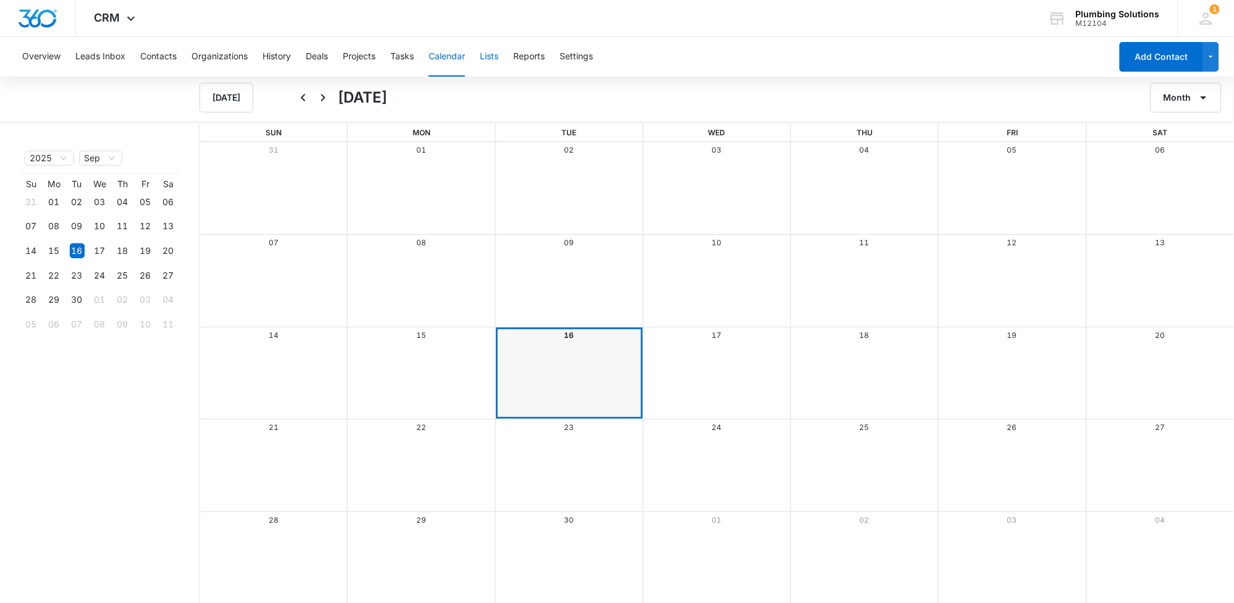
click at [488, 59] on button "Lists" at bounding box center [489, 57] width 19 height 40
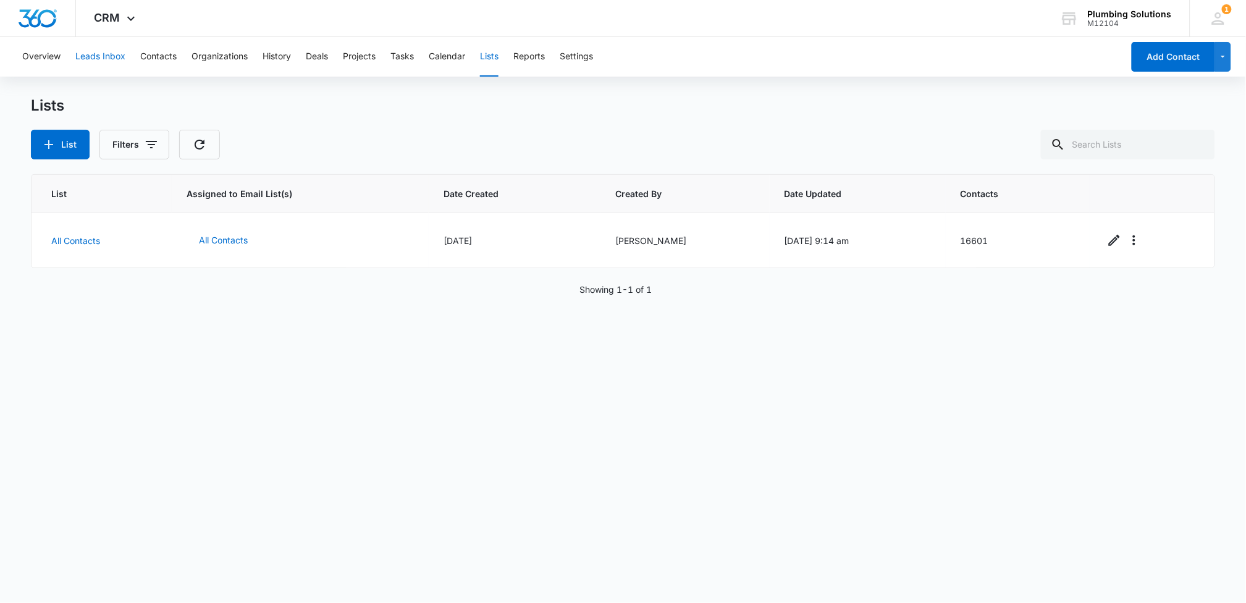
click at [120, 61] on button "Leads Inbox" at bounding box center [100, 57] width 50 height 40
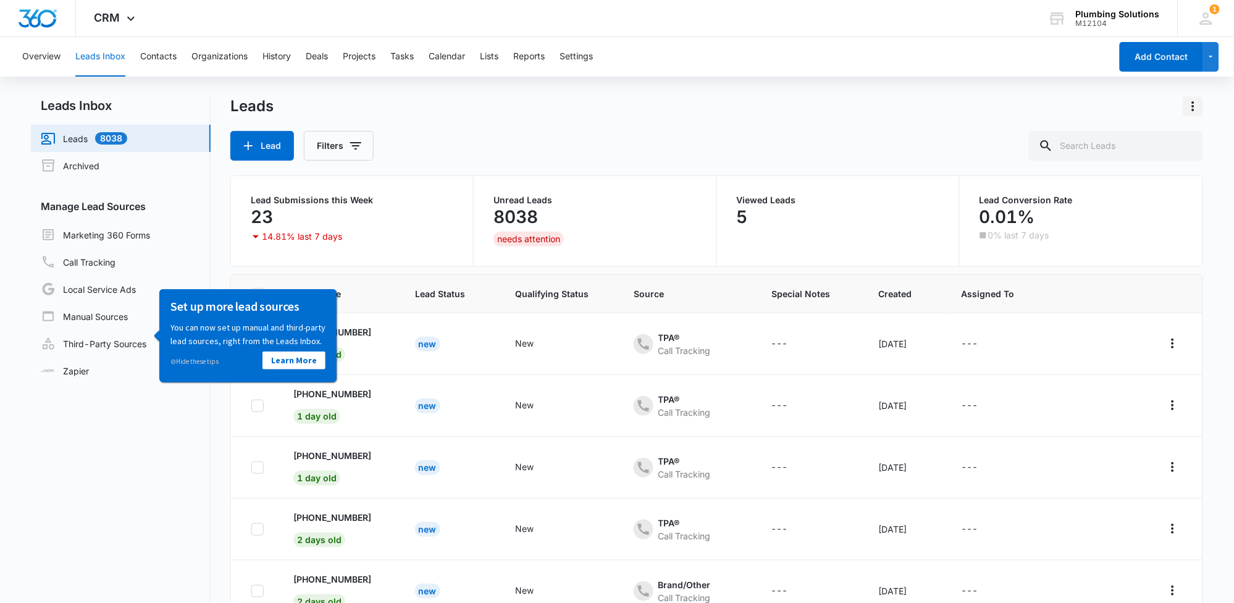
click at [1191, 105] on icon "Actions" at bounding box center [1193, 106] width 15 height 15
click at [130, 21] on icon at bounding box center [131, 21] width 15 height 15
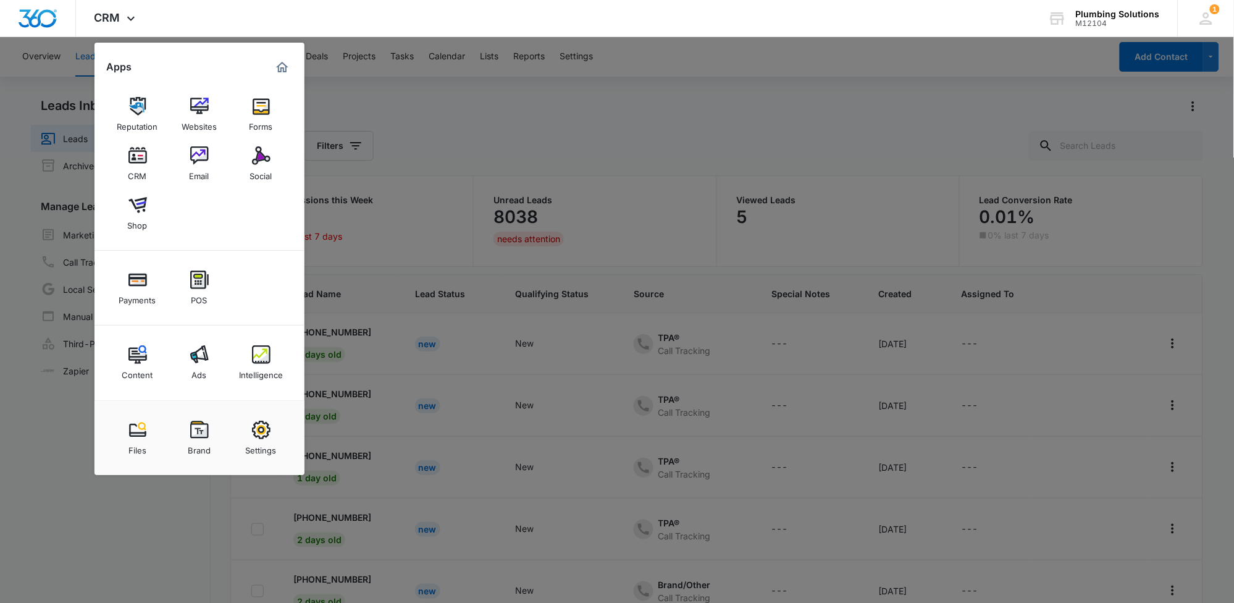
click at [480, 112] on div at bounding box center [617, 301] width 1234 height 603
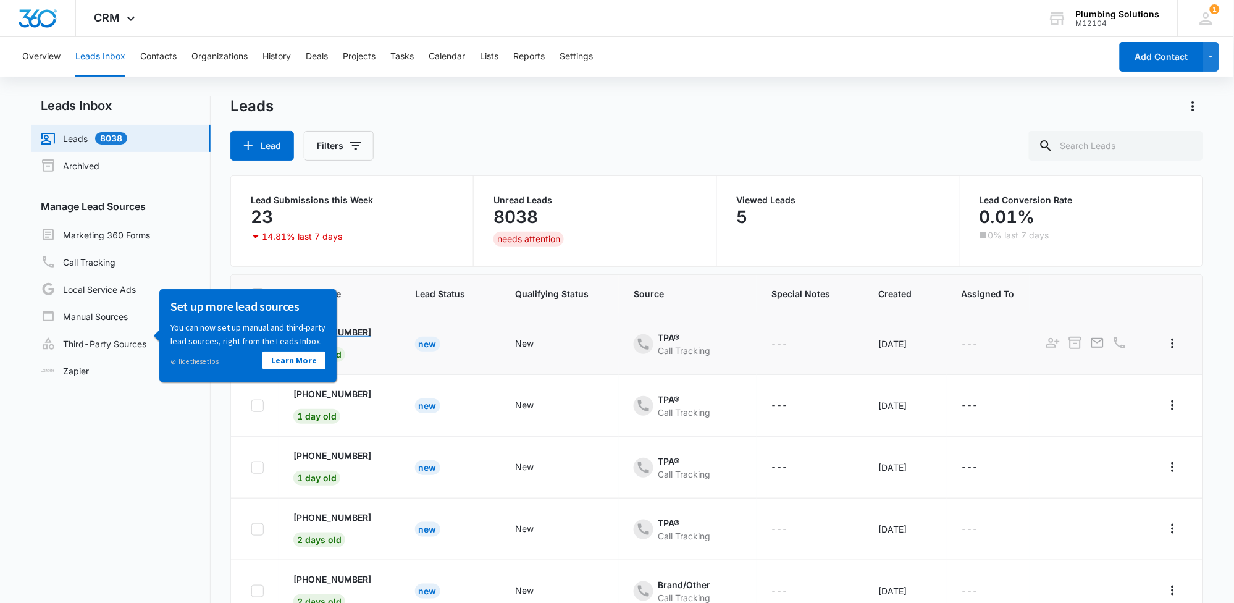
click at [355, 337] on p "+1 (847) 494-6920" at bounding box center [332, 331] width 78 height 13
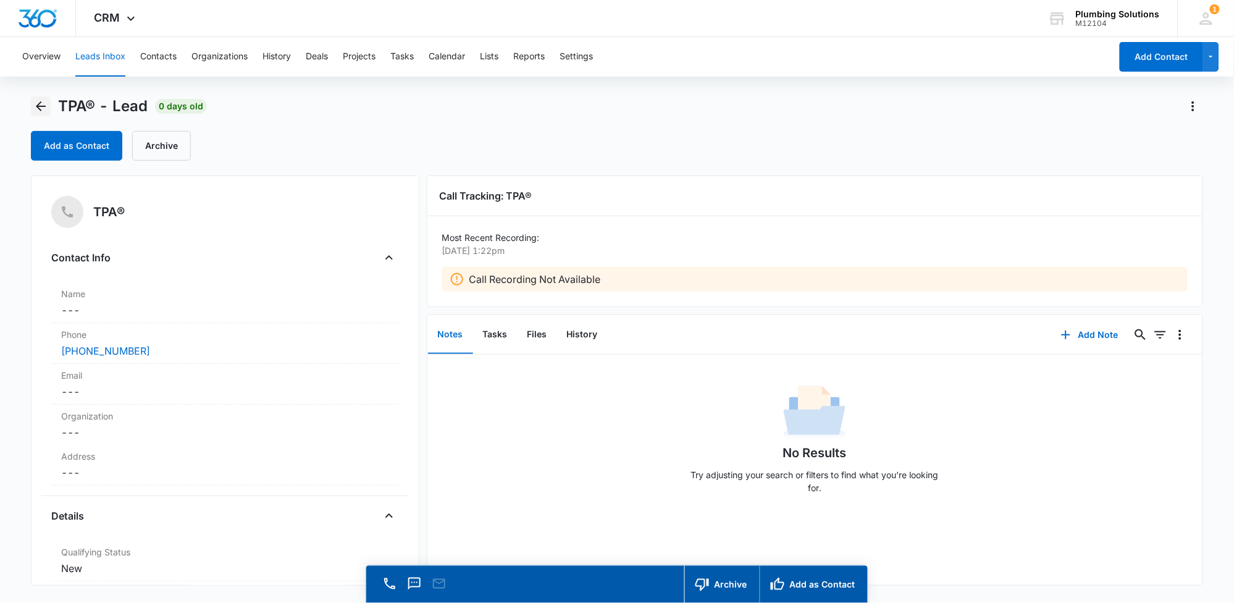
click at [41, 110] on icon "Back" at bounding box center [40, 106] width 15 height 15
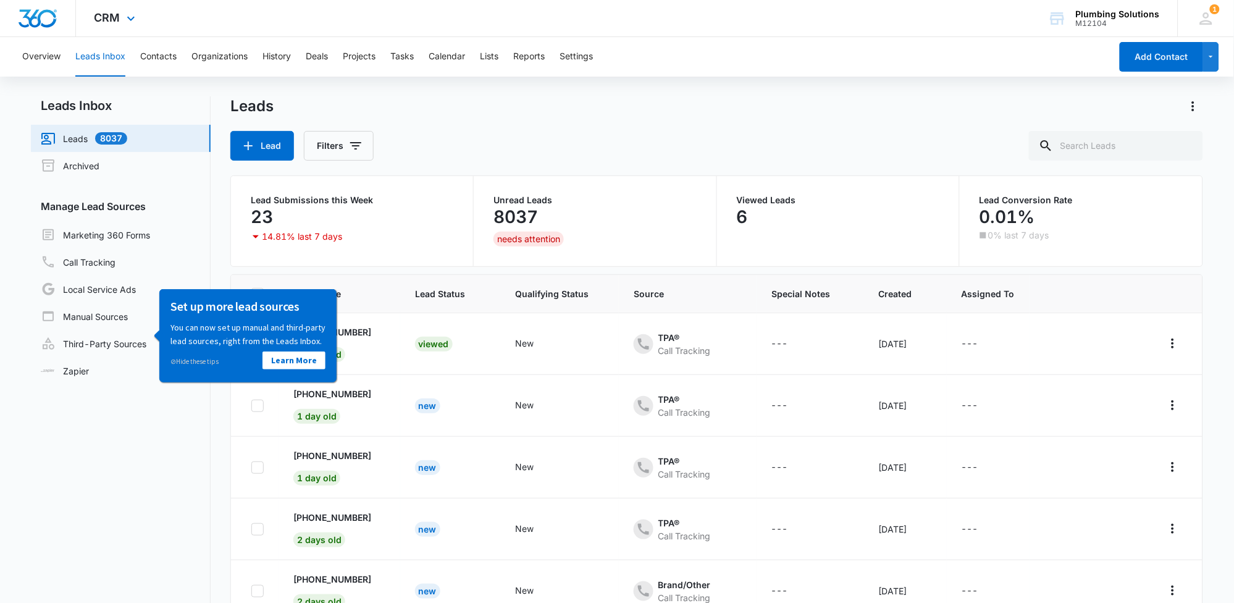
click at [30, 13] on img "Dashboard" at bounding box center [38, 18] width 40 height 19
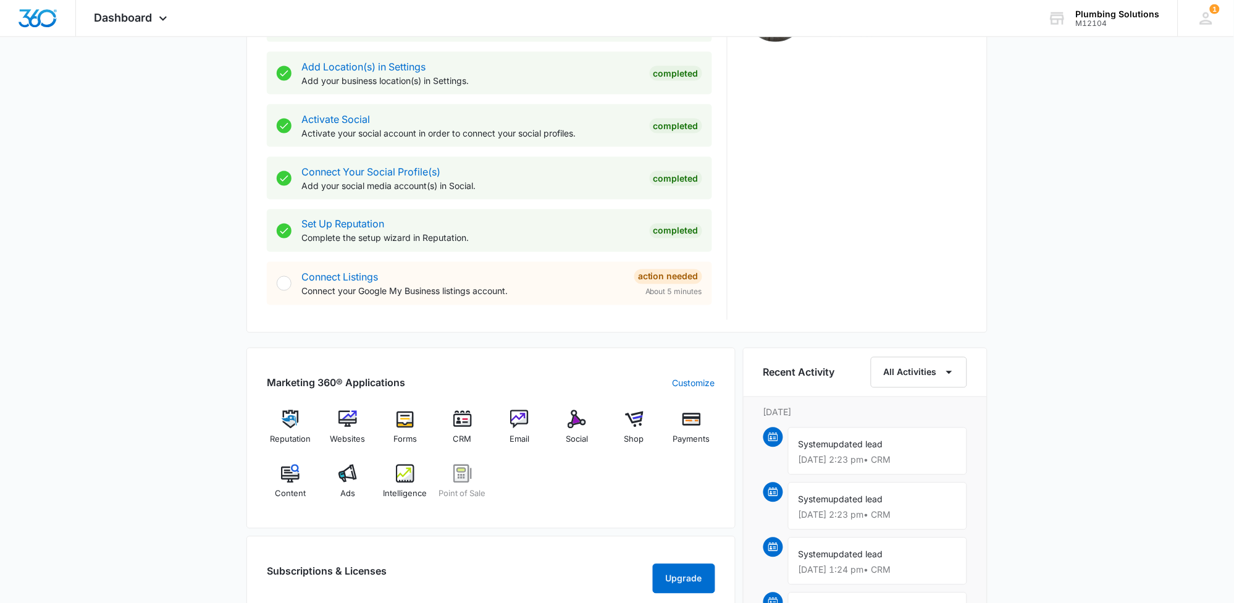
scroll to position [463, 0]
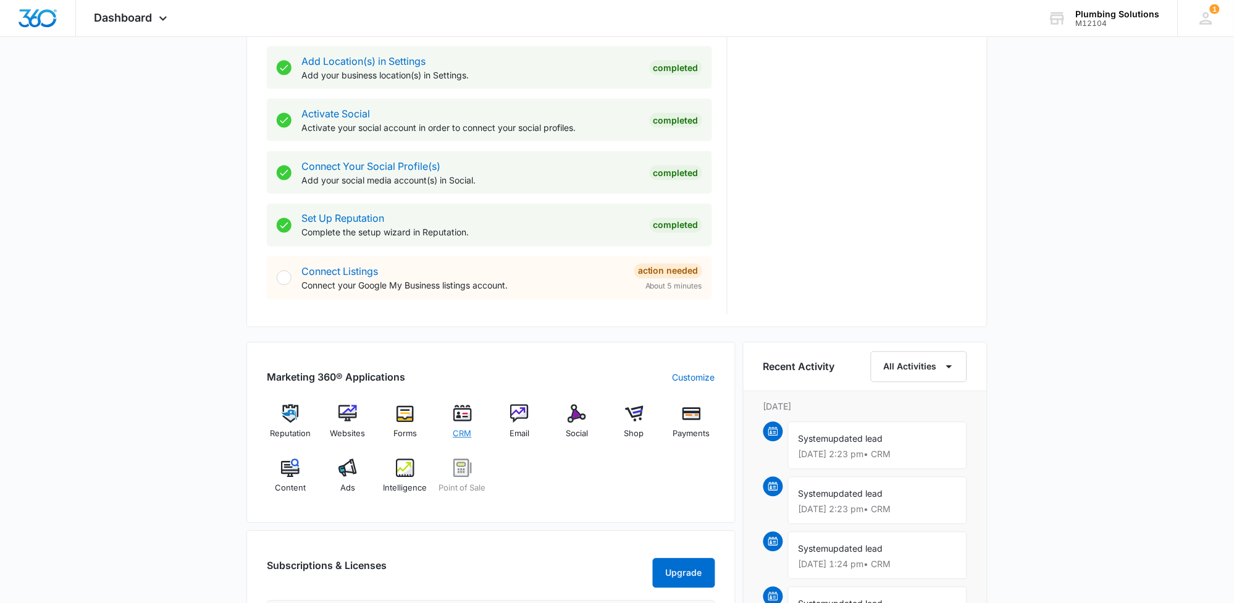
click at [469, 419] on img at bounding box center [462, 414] width 19 height 19
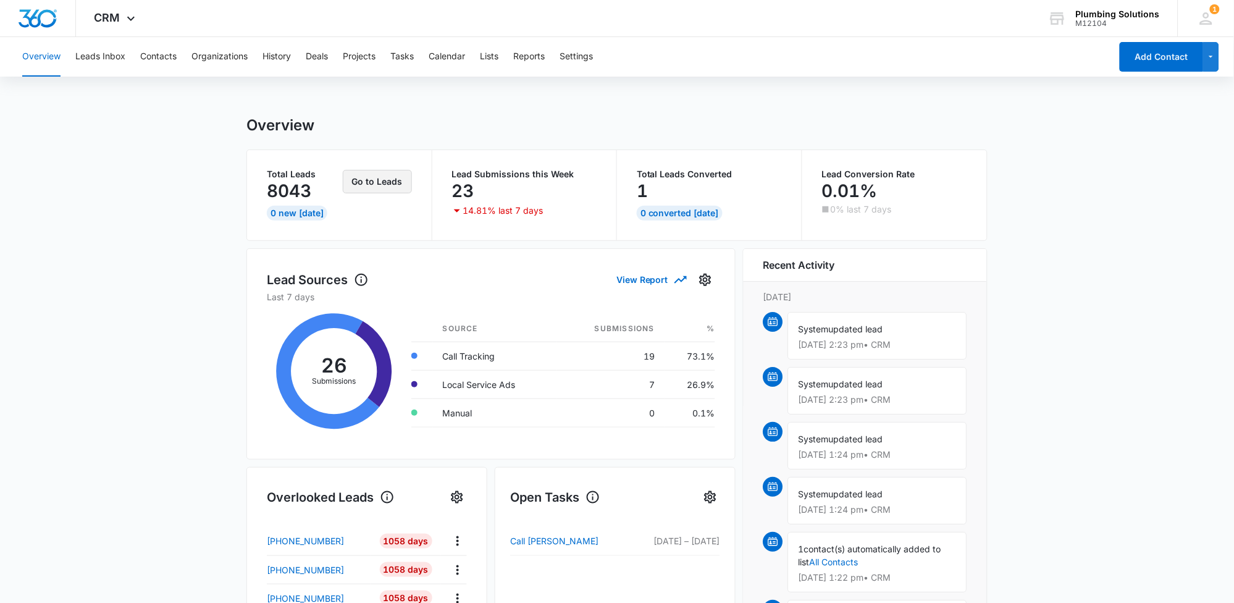
click at [370, 178] on button "Go to Leads" at bounding box center [377, 181] width 69 height 23
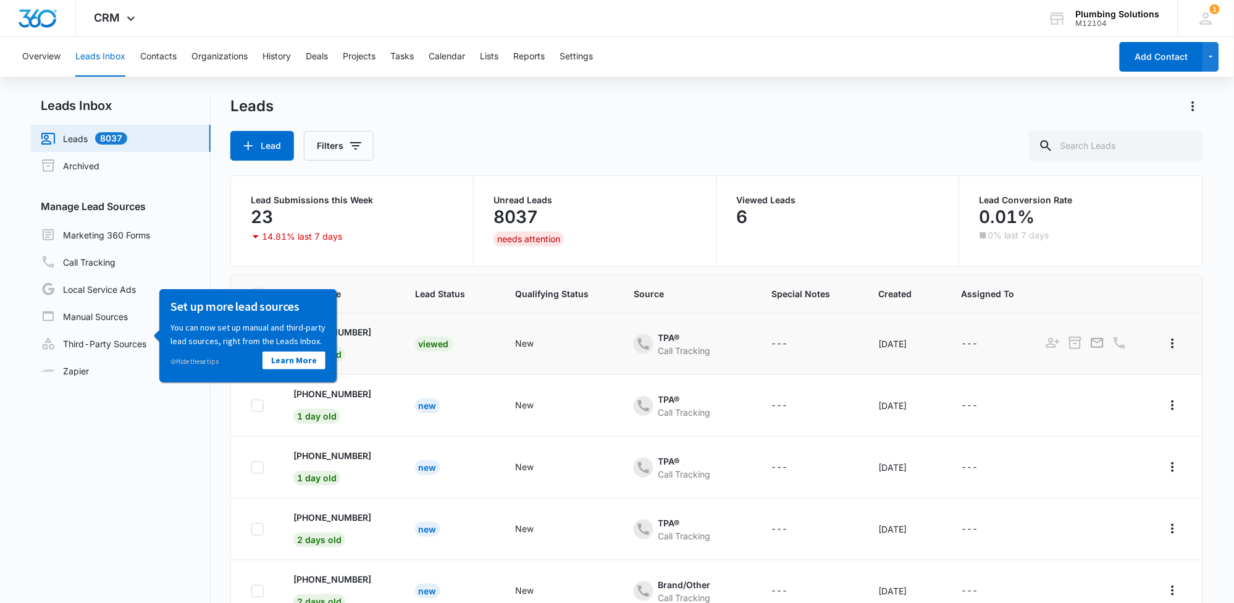
click at [403, 338] on td "Viewed" at bounding box center [450, 344] width 101 height 62
click at [390, 343] on td "+1 (847) 494-6920 0 days old" at bounding box center [340, 344] width 122 height 62
click at [795, 342] on icon "- - Select to Edit Field" at bounding box center [802, 344] width 15 height 15
click at [776, 304] on button "Cancel" at bounding box center [787, 303] width 43 height 23
click at [962, 343] on div "---" at bounding box center [970, 344] width 17 height 15
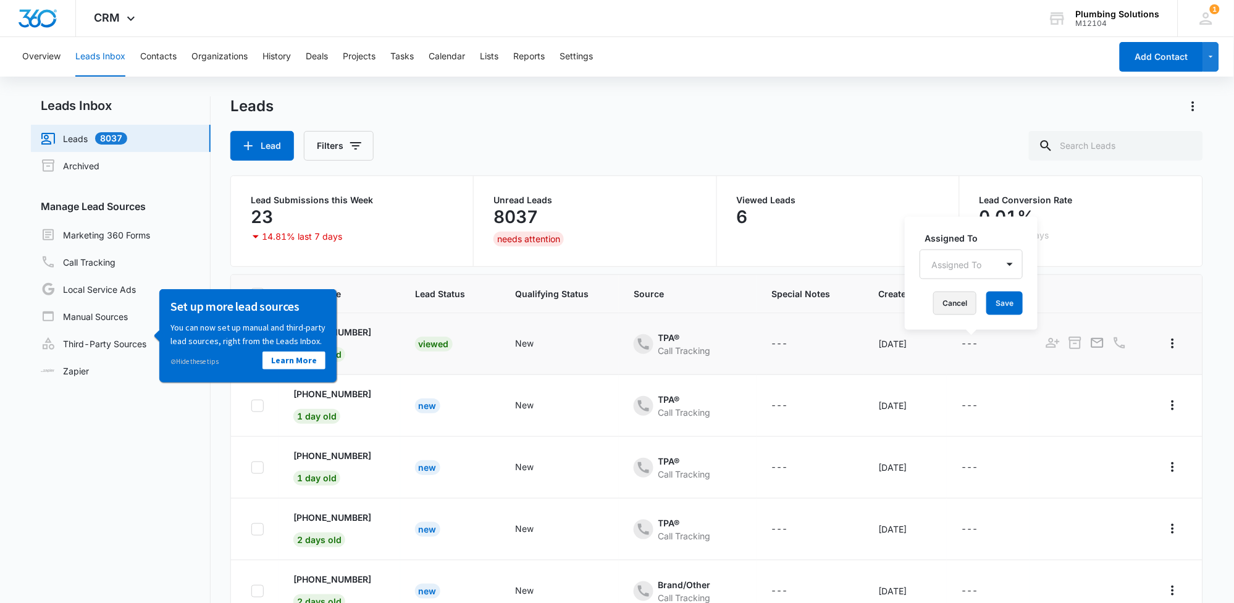
click at [946, 307] on button "Cancel" at bounding box center [954, 303] width 43 height 23
click at [1105, 11] on div "Plumbing Solutions" at bounding box center [1118, 14] width 84 height 10
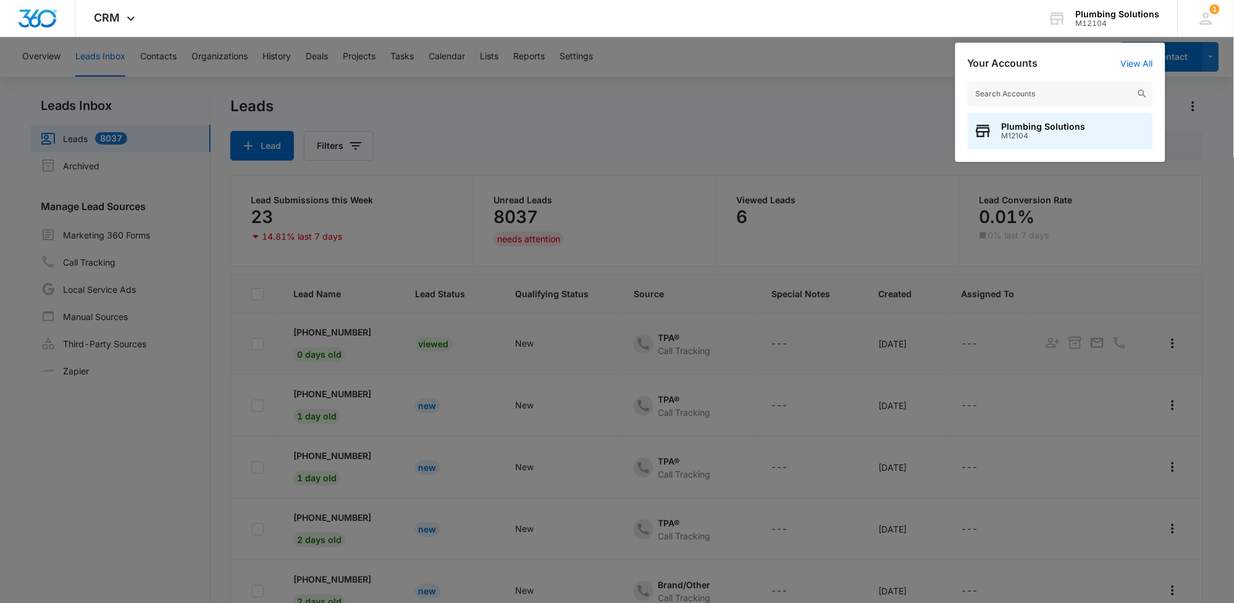
click at [882, 110] on div at bounding box center [617, 301] width 1234 height 603
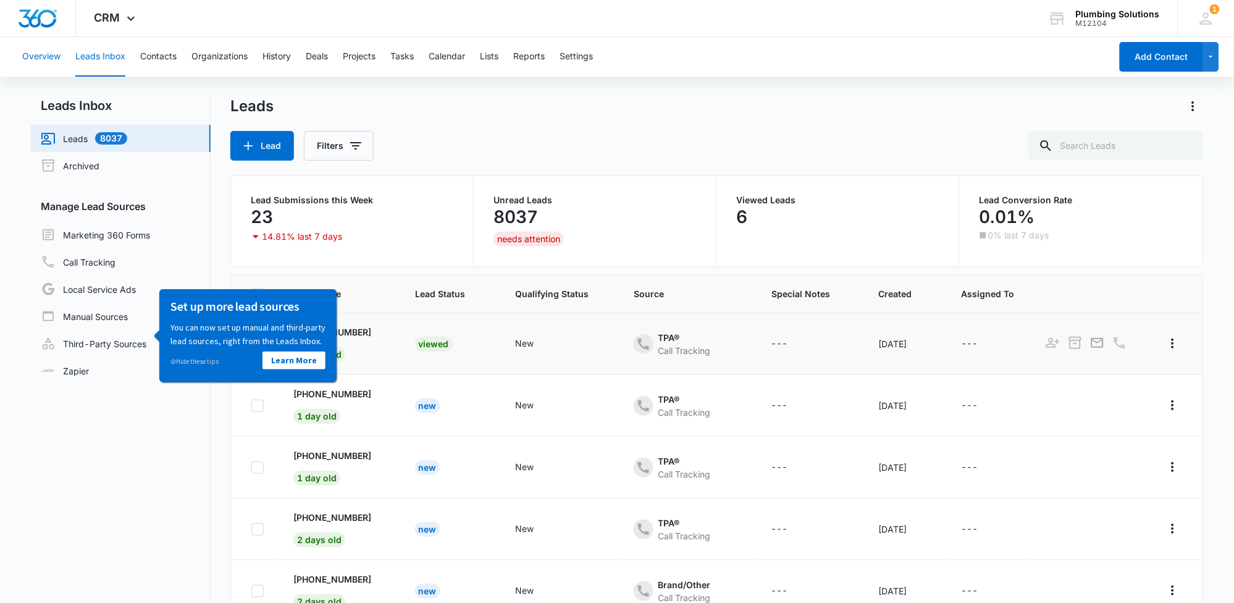
click at [43, 65] on button "Overview" at bounding box center [41, 57] width 38 height 40
